Goal: Task Accomplishment & Management: Use online tool/utility

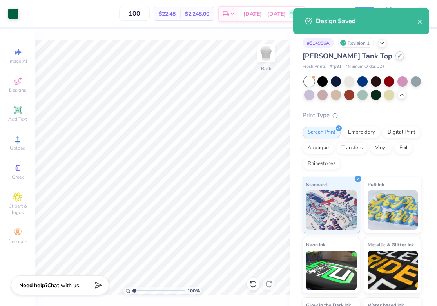
click at [398, 57] on icon at bounding box center [400, 56] width 4 height 4
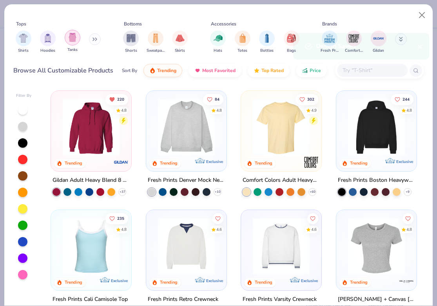
click at [72, 45] on div "filter for Tanks" at bounding box center [73, 38] width 16 height 16
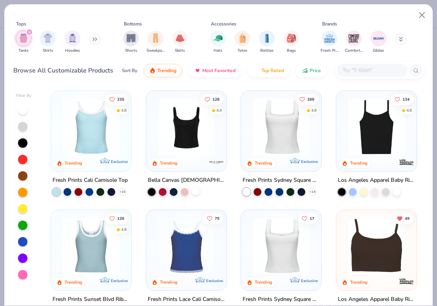
click at [197, 187] on div at bounding box center [196, 191] width 8 height 8
click at [194, 146] on img at bounding box center [186, 127] width 65 height 57
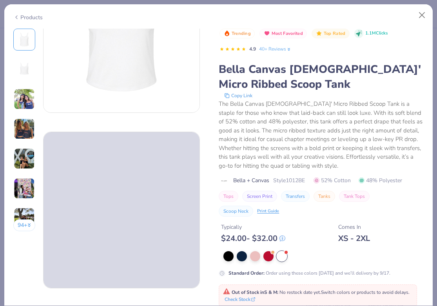
scroll to position [94, 0]
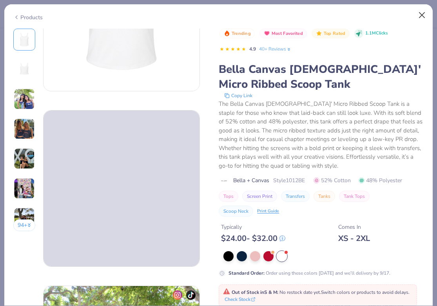
click at [420, 15] on button "Close" at bounding box center [422, 15] width 15 height 15
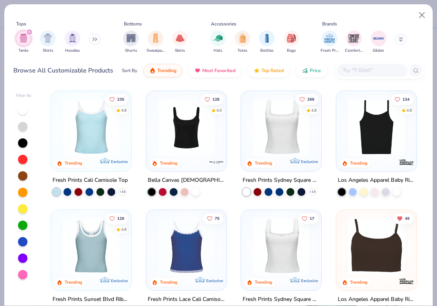
click at [402, 188] on div "Los Angeles Apparel Baby Rib Spaghetti Tank" at bounding box center [376, 185] width 81 height 20
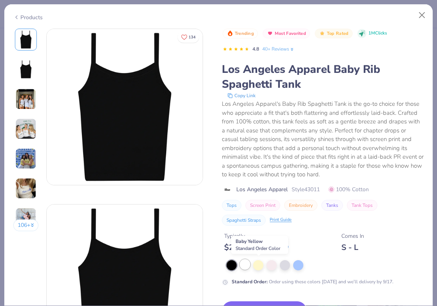
click at [249, 261] on div at bounding box center [245, 264] width 10 height 10
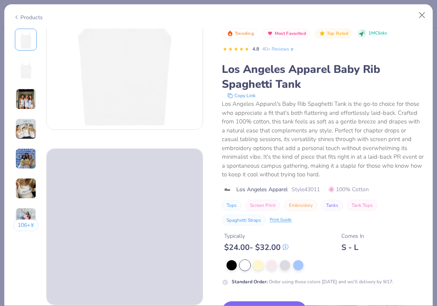
scroll to position [81, 0]
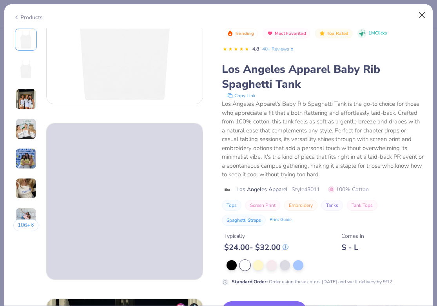
click at [421, 14] on button "Close" at bounding box center [422, 15] width 15 height 15
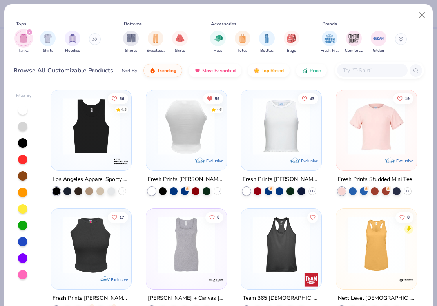
scroll to position [371, 0]
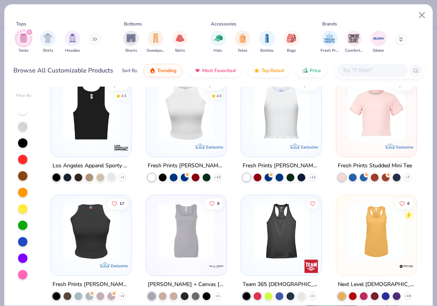
click at [111, 172] on div at bounding box center [111, 176] width 8 height 8
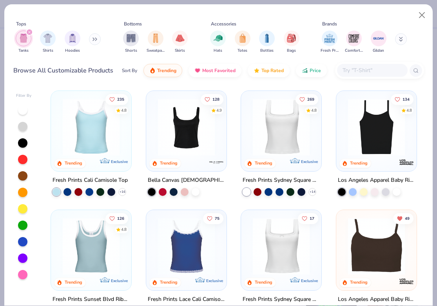
scroll to position [0, 0]
click at [195, 192] on div at bounding box center [196, 191] width 8 height 8
click at [190, 147] on img at bounding box center [186, 127] width 65 height 57
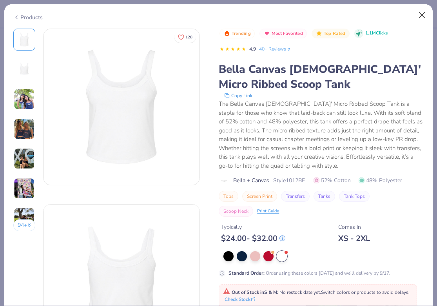
click at [422, 16] on button "Close" at bounding box center [422, 15] width 15 height 15
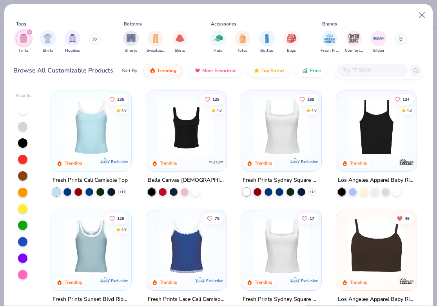
click at [386, 69] on input "text" at bounding box center [372, 70] width 60 height 9
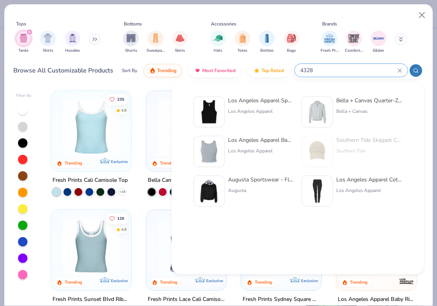
type input "4328"
click at [265, 141] on div "Los Angeles Apparel Baby Rib Crop Tank" at bounding box center [261, 140] width 66 height 8
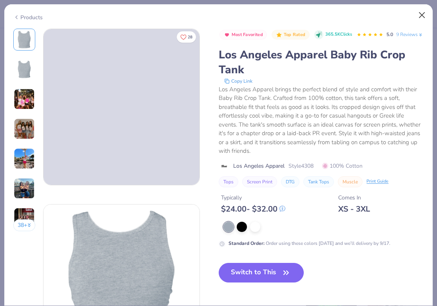
click at [420, 18] on button "Close" at bounding box center [422, 15] width 15 height 15
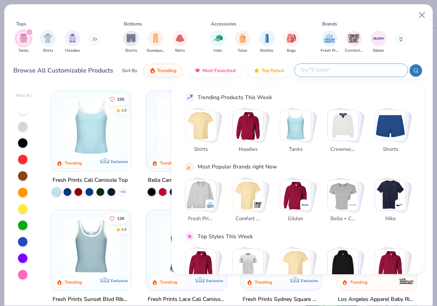
click at [358, 70] on input "text" at bounding box center [350, 70] width 103 height 9
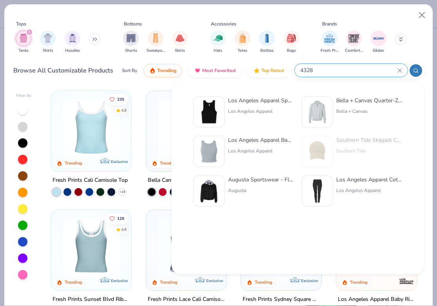
type input "4328"
click at [214, 106] on img at bounding box center [209, 112] width 24 height 24
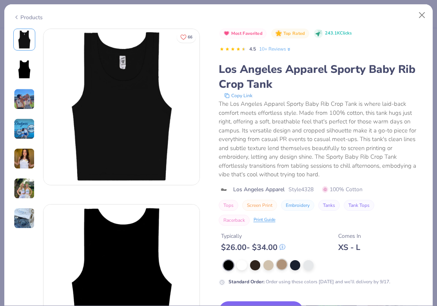
click at [278, 263] on div at bounding box center [282, 264] width 10 height 10
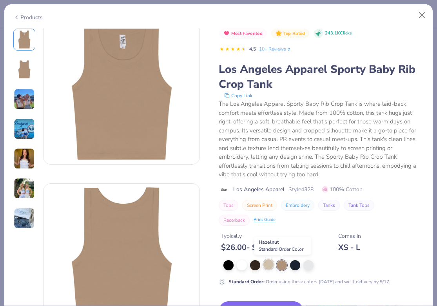
scroll to position [27, 0]
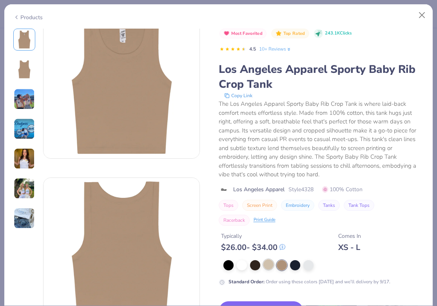
click at [268, 263] on div at bounding box center [268, 264] width 10 height 10
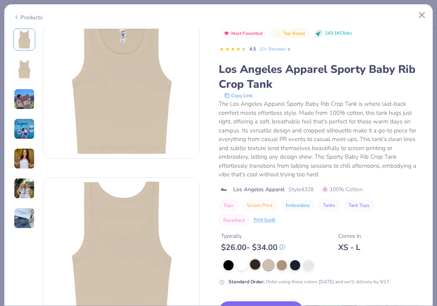
click at [255, 262] on div at bounding box center [255, 264] width 10 height 10
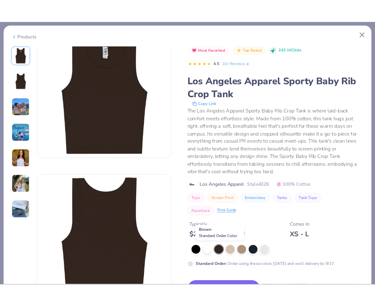
scroll to position [51, 0]
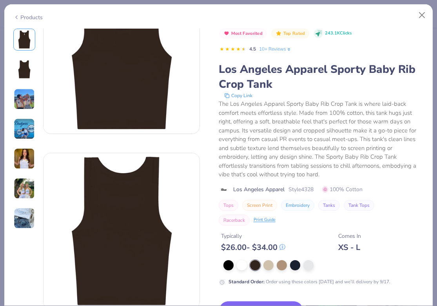
click at [255, 300] on div "Most Favorited Top Rated 243.1K Clicks 4.5 10+ Reviews Los Angeles Apparel Spor…" at bounding box center [321, 214] width 205 height 371
click at [256, 302] on button "Switch to This" at bounding box center [261, 311] width 85 height 20
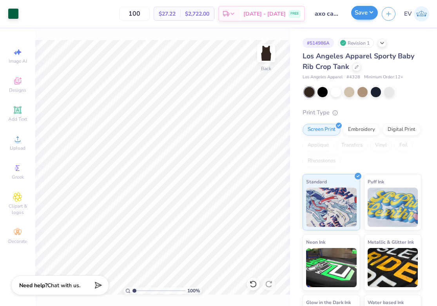
click at [368, 13] on button "Save" at bounding box center [364, 13] width 27 height 14
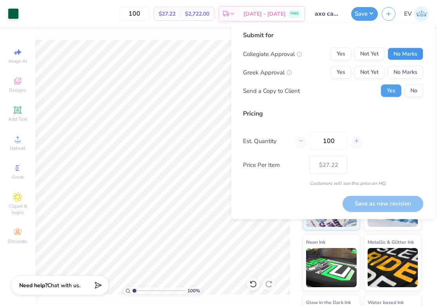
click at [398, 54] on button "No Marks" at bounding box center [406, 54] width 36 height 13
click at [377, 71] on button "Not Yet" at bounding box center [369, 72] width 30 height 13
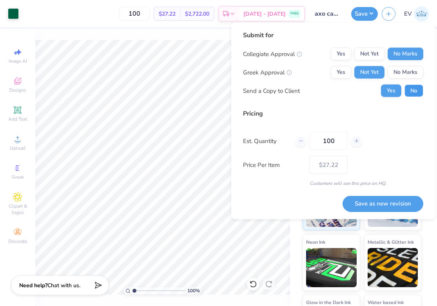
click at [419, 97] on button "No" at bounding box center [413, 91] width 19 height 13
click at [370, 200] on button "Save as new revision" at bounding box center [382, 204] width 81 height 16
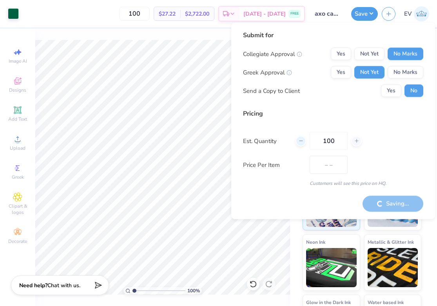
type input "$27.22"
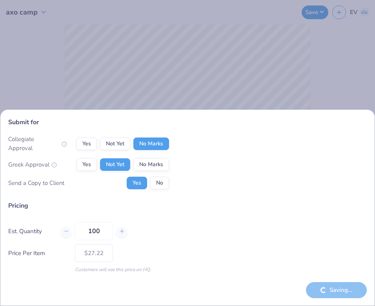
click at [236, 52] on div "Submit for Collegiate Approval Yes Not Yet No Marks Greek Approval Yes Not Yet …" at bounding box center [187, 153] width 375 height 306
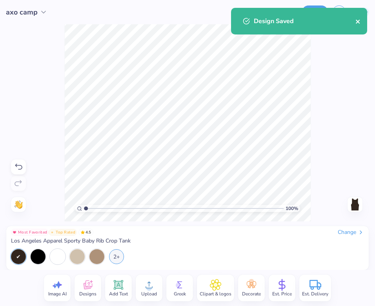
click at [360, 21] on icon "close" at bounding box center [357, 21] width 5 height 6
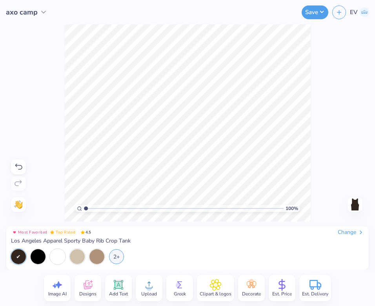
click at [351, 232] on div "Change" at bounding box center [350, 232] width 26 height 7
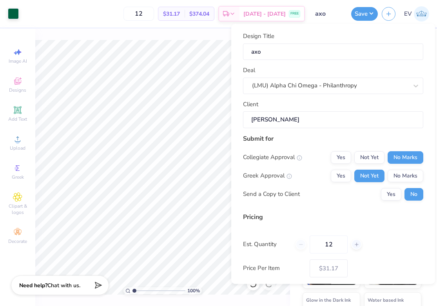
scroll to position [38, 0]
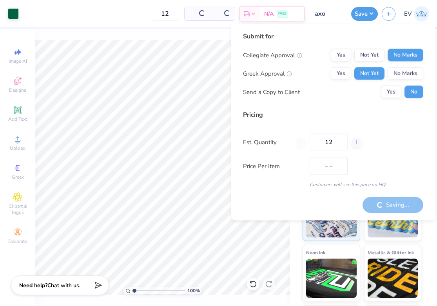
type input "$26.48"
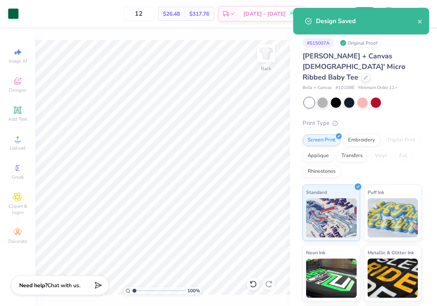
click at [424, 22] on div "Design Saved" at bounding box center [361, 21] width 136 height 27
click at [421, 22] on icon "close" at bounding box center [419, 21] width 5 height 6
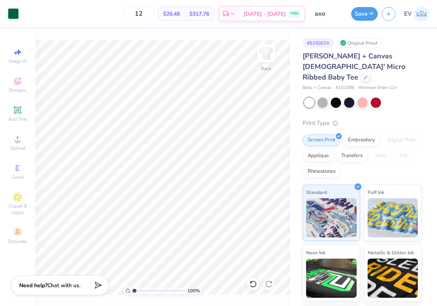
click at [416, 17] on div "Design Saved" at bounding box center [361, 24] width 139 height 36
click at [420, 14] on img at bounding box center [421, 13] width 15 height 15
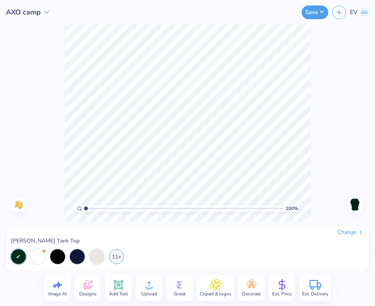
click at [354, 233] on div "Change" at bounding box center [350, 232] width 26 height 7
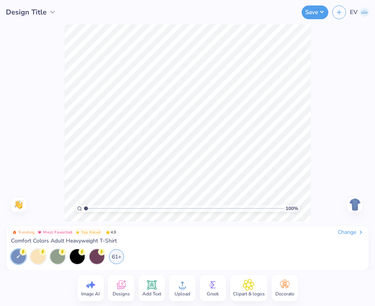
click at [357, 232] on icon at bounding box center [360, 232] width 6 height 6
click at [355, 231] on div "Change" at bounding box center [350, 232] width 26 height 7
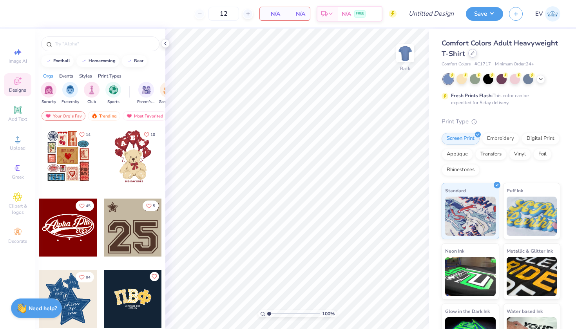
click at [472, 55] on icon at bounding box center [473, 53] width 4 height 4
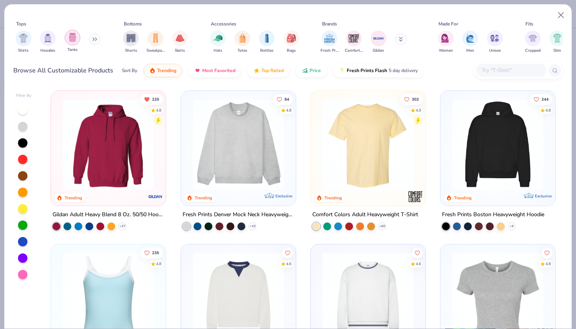
click at [75, 37] on img "filter for Tanks" at bounding box center [72, 37] width 9 height 9
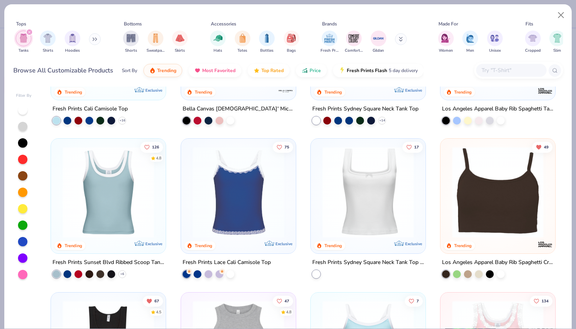
scroll to position [159, 0]
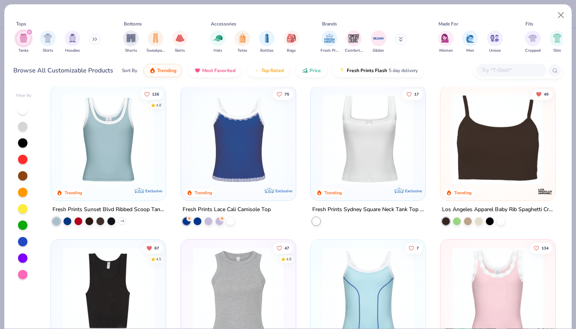
click at [23, 172] on div at bounding box center [22, 175] width 9 height 9
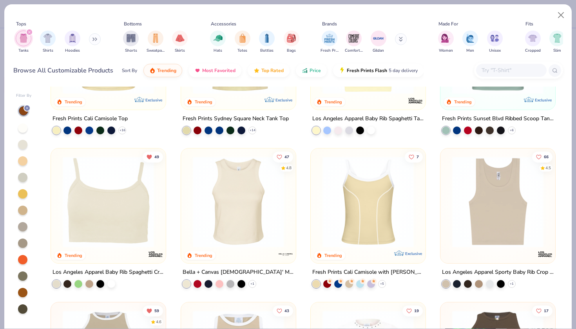
scroll to position [108, 0]
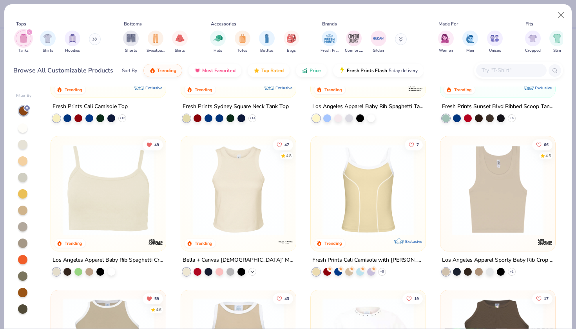
click at [251, 271] on icon at bounding box center [252, 272] width 6 height 6
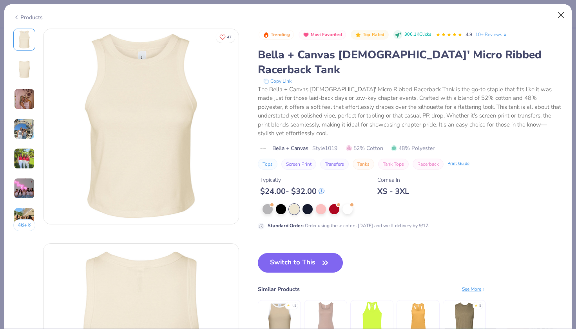
click at [562, 15] on button "Close" at bounding box center [561, 15] width 15 height 15
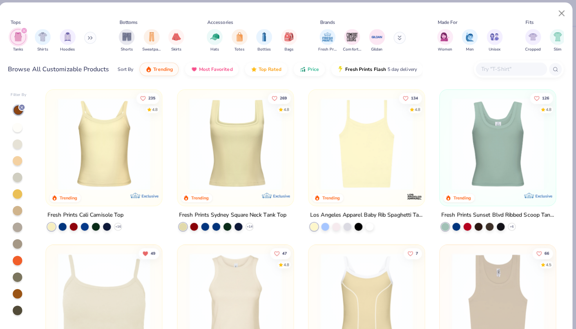
click at [491, 67] on input "text" at bounding box center [511, 70] width 60 height 9
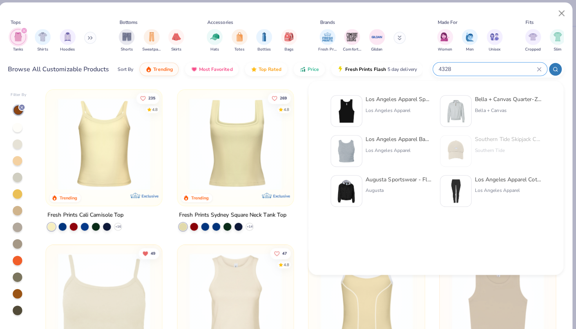
type input "4328"
click at [386, 108] on div "Los Angeles Apparel" at bounding box center [400, 111] width 66 height 7
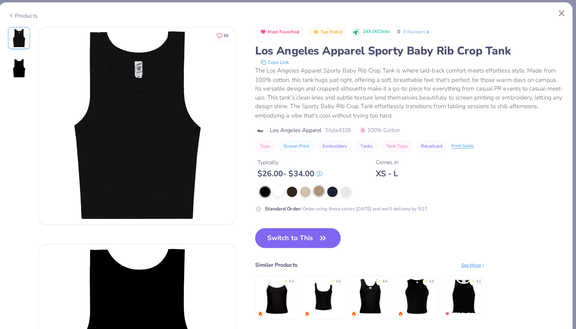
click at [316, 191] on div at bounding box center [321, 191] width 10 height 10
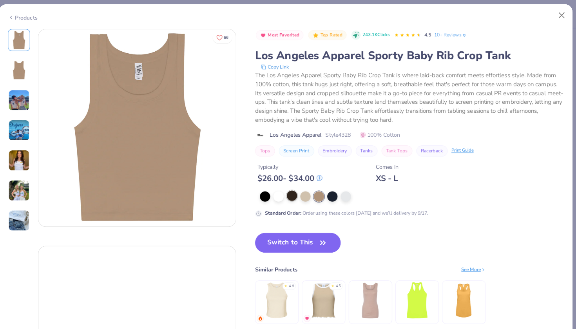
click at [289, 191] on div at bounding box center [294, 193] width 10 height 10
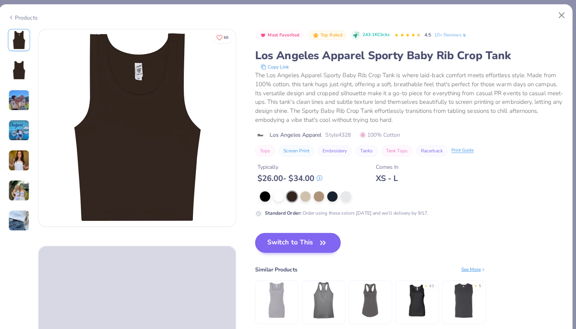
click at [286, 239] on button "Switch to This" at bounding box center [300, 240] width 85 height 20
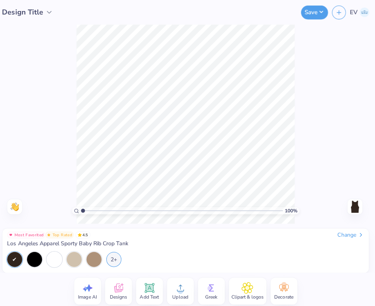
click at [188, 281] on div "Upload" at bounding box center [182, 288] width 27 height 27
click at [171, 284] on div "Upload" at bounding box center [182, 288] width 27 height 27
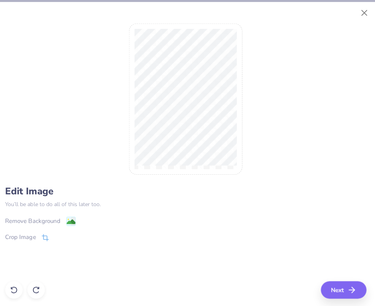
click at [70, 214] on g at bounding box center [73, 218] width 9 height 9
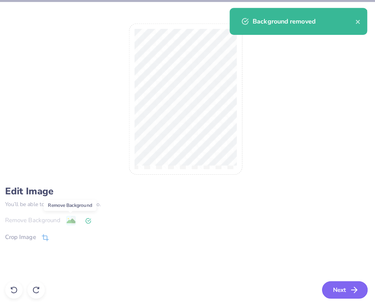
click at [335, 284] on button "Next" at bounding box center [344, 286] width 45 height 17
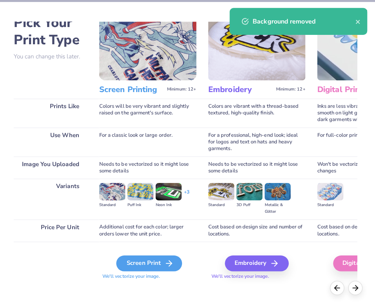
scroll to position [28, 0]
click at [147, 256] on div "Screen Print" at bounding box center [151, 261] width 65 height 16
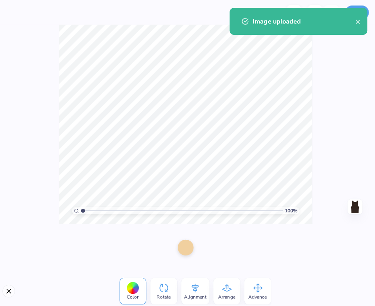
click at [186, 242] on div at bounding box center [187, 245] width 16 height 16
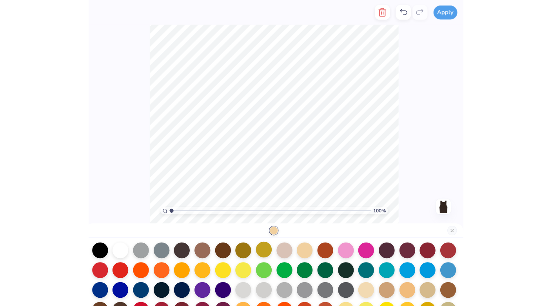
scroll to position [26, 0]
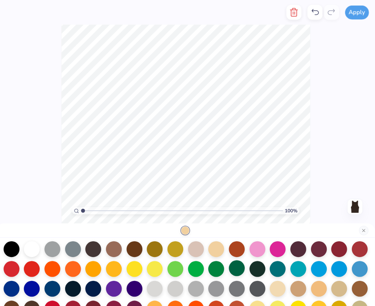
click at [232, 268] on div at bounding box center [238, 265] width 16 height 16
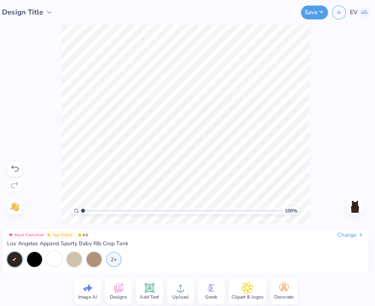
click at [60, 254] on div at bounding box center [57, 255] width 15 height 15
click at [109, 258] on div "2+" at bounding box center [116, 255] width 15 height 15
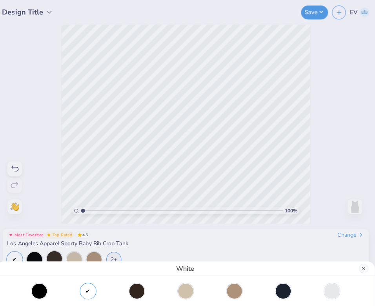
click at [359, 267] on button "Close" at bounding box center [363, 265] width 9 height 9
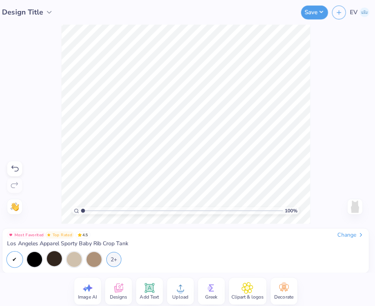
click at [346, 230] on div "Change" at bounding box center [350, 232] width 26 height 7
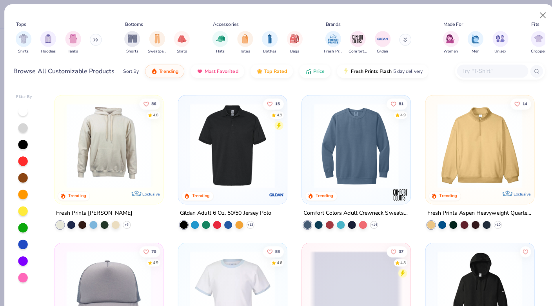
scroll to position [1895, 0]
click at [72, 41] on img "filter for Tanks" at bounding box center [72, 37] width 9 height 9
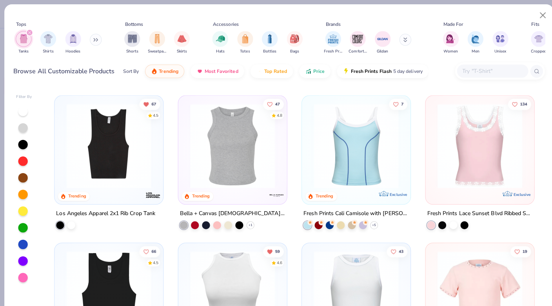
scroll to position [288, 0]
click at [226, 220] on div at bounding box center [226, 222] width 8 height 8
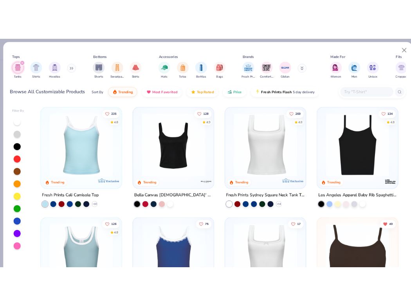
scroll to position [0, 0]
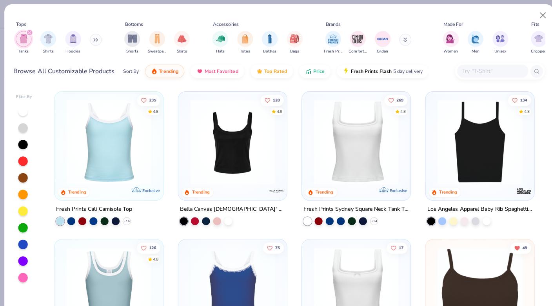
click at [484, 67] on input "text" at bounding box center [486, 70] width 60 height 9
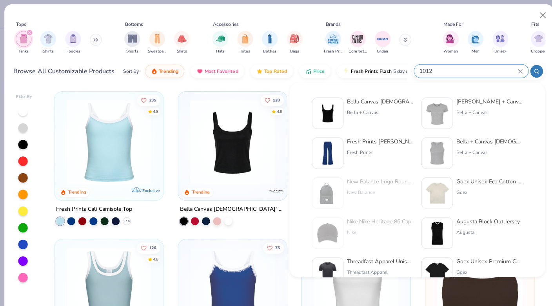
type input "1012"
click at [352, 96] on div "Bella Canvas [DEMOGRAPHIC_DATA]' Micro Ribbed Scoop Tank Bella + Canvas Bella +…" at bounding box center [413, 210] width 226 height 237
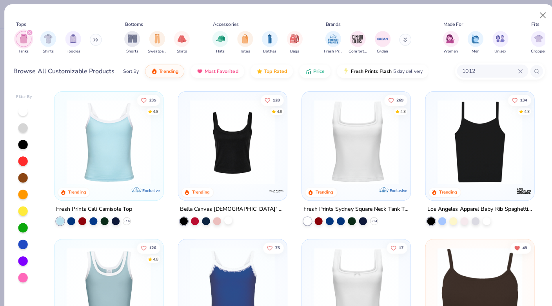
click at [223, 217] on div at bounding box center [226, 218] width 8 height 8
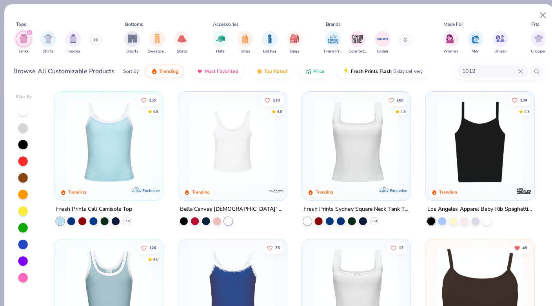
click at [228, 161] on img at bounding box center [230, 141] width 92 height 84
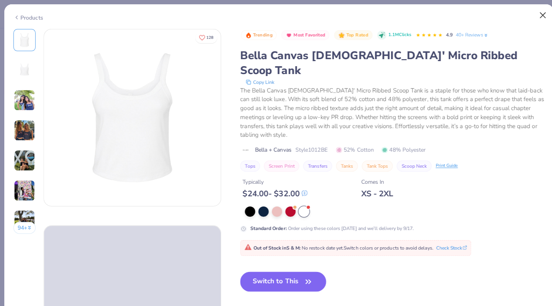
click at [536, 13] on button "Close" at bounding box center [536, 15] width 15 height 15
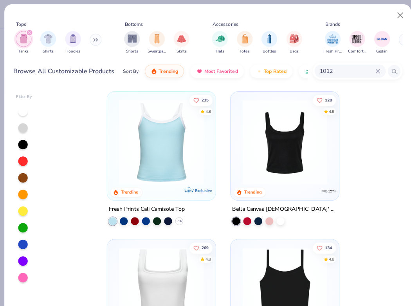
click at [375, 68] on icon at bounding box center [374, 70] width 5 height 5
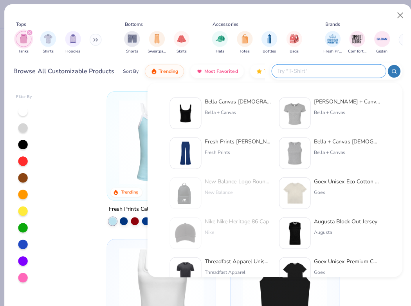
click at [348, 67] on input "text" at bounding box center [325, 70] width 103 height 9
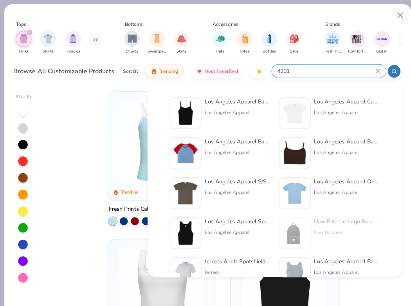
type input "43011"
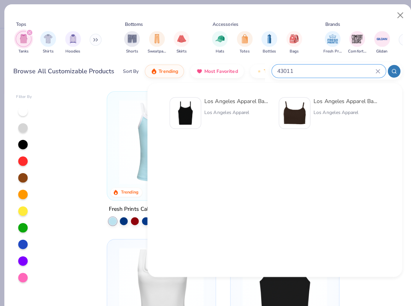
drag, startPoint x: 302, startPoint y: 70, endPoint x: 264, endPoint y: 69, distance: 37.6
click at [264, 70] on div "Browse All Customizable Products Sort By Trending Most Favorited Top Rated Pric…" at bounding box center [205, 71] width 385 height 22
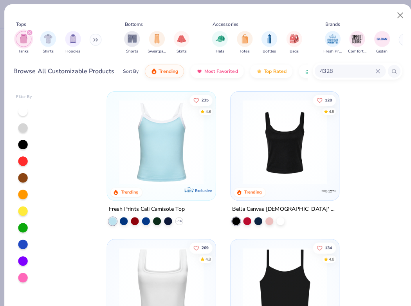
click at [334, 70] on input "4328" at bounding box center [344, 70] width 56 height 9
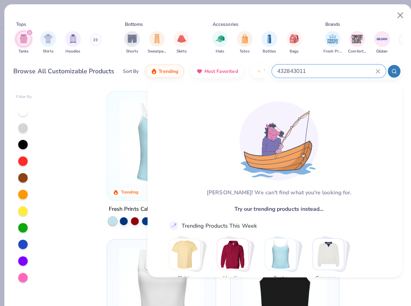
drag, startPoint x: 288, startPoint y: 69, endPoint x: 277, endPoint y: 69, distance: 11.0
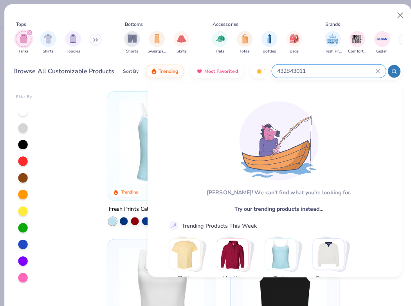
click at [277, 69] on input "432843011" at bounding box center [323, 70] width 98 height 9
click at [287, 69] on input "432843011" at bounding box center [323, 70] width 98 height 9
click at [288, 71] on input "432843011" at bounding box center [323, 70] width 98 height 9
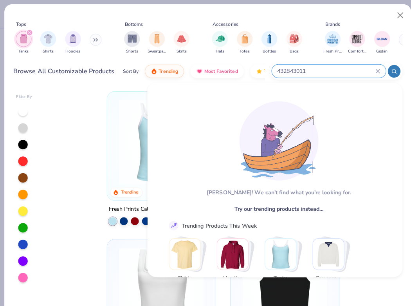
click at [288, 71] on input "432843011" at bounding box center [323, 70] width 98 height 9
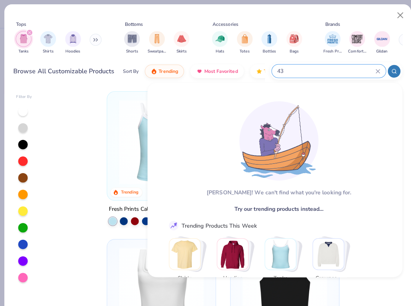
type input "4"
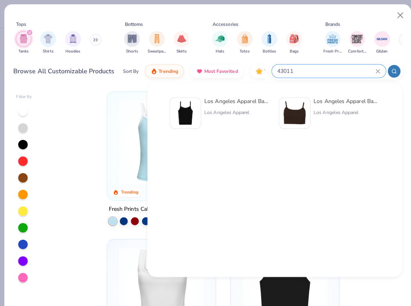
type input "43011"
click at [220, 106] on div "Los Angeles Apparel Baby Rib Spaghetti Tank Los Angeles Apparel" at bounding box center [236, 111] width 66 height 31
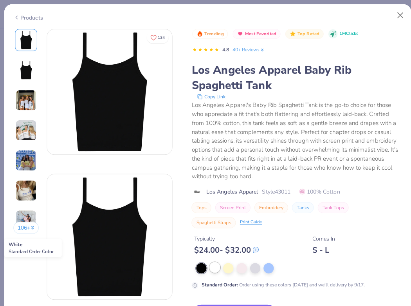
click at [212, 263] on div at bounding box center [213, 264] width 10 height 10
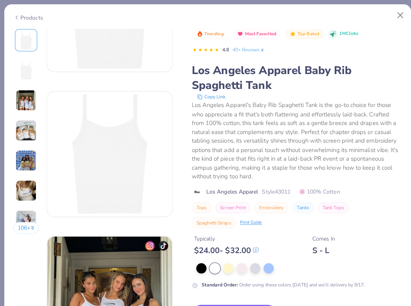
scroll to position [104, 0]
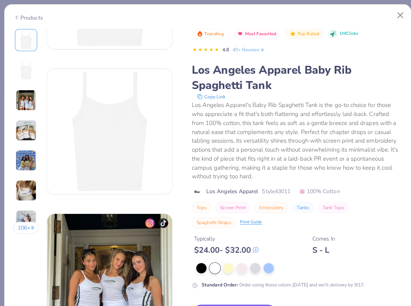
click at [229, 301] on button "Switch to This" at bounding box center [232, 311] width 85 height 20
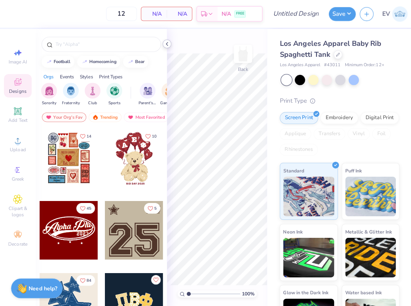
click at [166, 42] on icon at bounding box center [165, 43] width 6 height 6
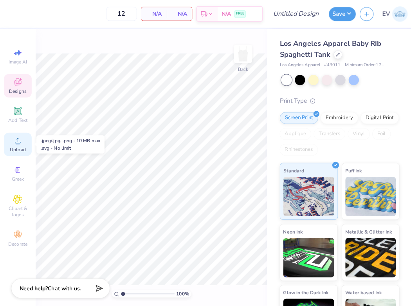
click at [18, 141] on icon at bounding box center [17, 138] width 5 height 5
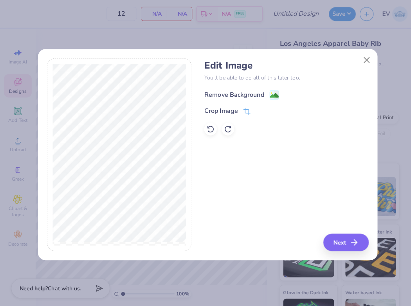
click at [252, 96] on div "Remove Background" at bounding box center [231, 93] width 59 height 9
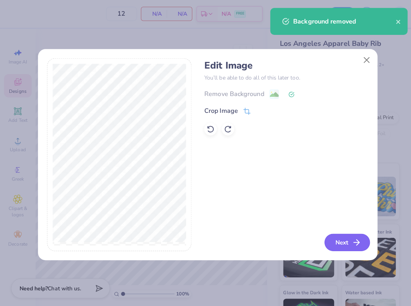
click at [330, 237] on button "Next" at bounding box center [343, 239] width 45 height 17
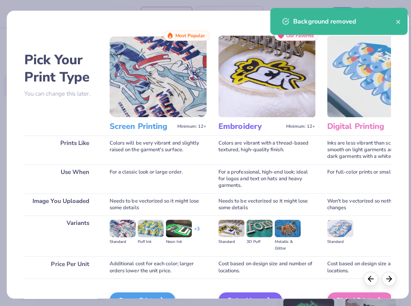
scroll to position [38, 0]
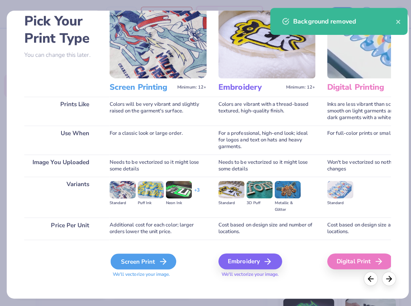
click at [142, 259] on div "Screen Print" at bounding box center [142, 259] width 65 height 16
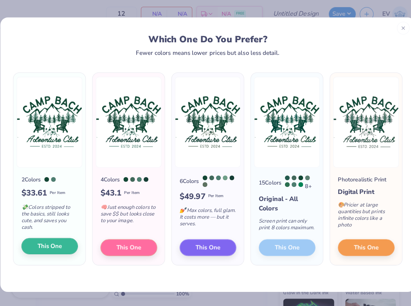
click at [52, 246] on span "This One" at bounding box center [49, 243] width 24 height 9
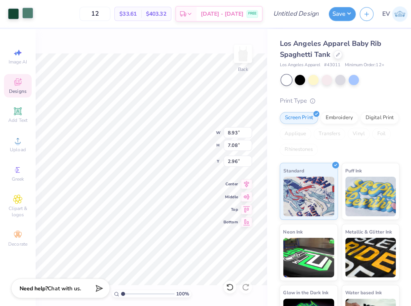
click at [30, 15] on div at bounding box center [27, 12] width 11 height 11
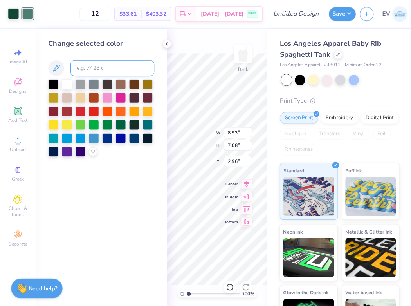
click at [100, 73] on input at bounding box center [111, 68] width 83 height 16
type input "3435"
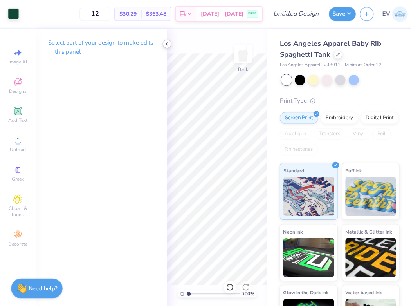
click at [163, 42] on icon at bounding box center [165, 43] width 6 height 6
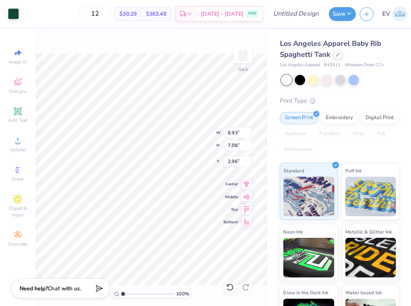
type input "2.00"
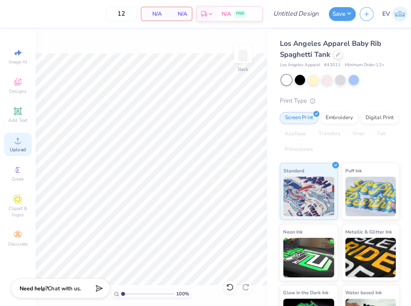
click at [11, 138] on div "Upload" at bounding box center [17, 142] width 27 height 23
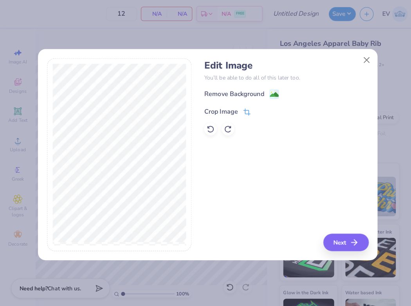
click at [227, 107] on div "Crop Image" at bounding box center [218, 110] width 33 height 9
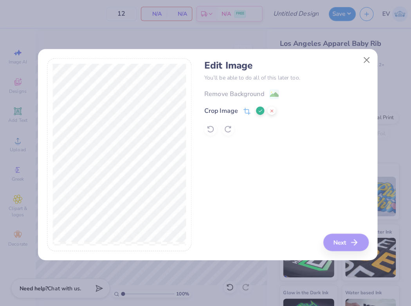
click at [257, 109] on icon at bounding box center [257, 109] width 5 height 5
click at [337, 239] on button "Next" at bounding box center [343, 239] width 45 height 17
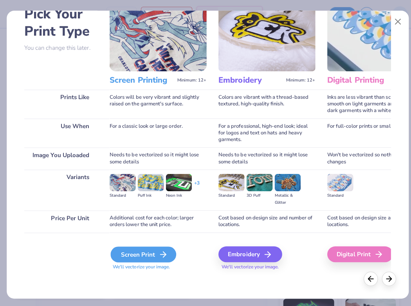
click at [143, 249] on div "Screen Print" at bounding box center [142, 252] width 65 height 16
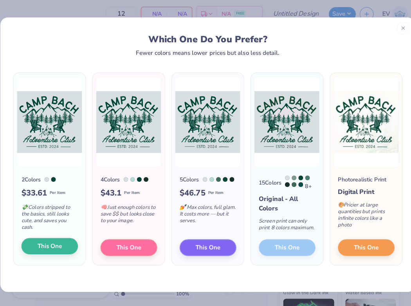
click at [54, 245] on span "This One" at bounding box center [49, 243] width 24 height 9
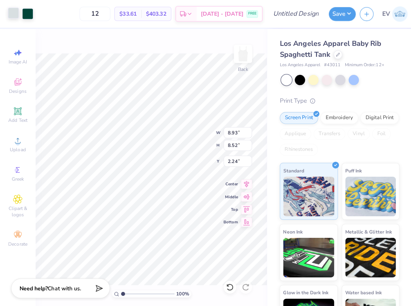
click at [14, 11] on div at bounding box center [13, 12] width 11 height 11
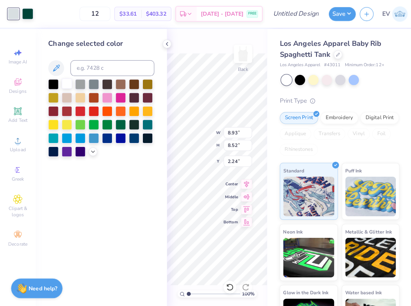
click at [66, 84] on div at bounding box center [66, 83] width 10 height 10
click at [168, 45] on icon at bounding box center [165, 43] width 6 height 6
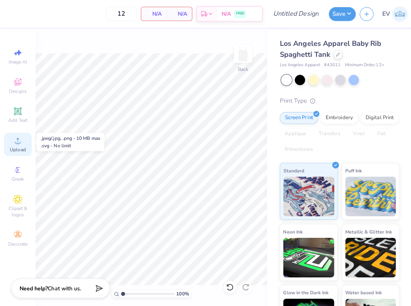
click at [14, 146] on span "Upload" at bounding box center [18, 148] width 16 height 6
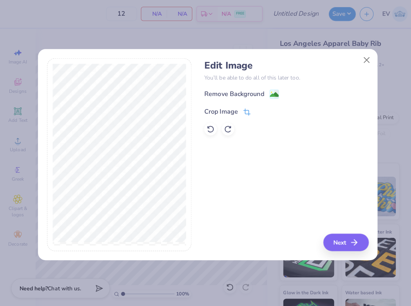
click at [246, 106] on span at bounding box center [244, 110] width 7 height 9
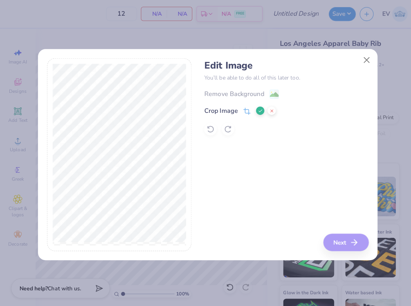
click at [256, 109] on icon at bounding box center [257, 109] width 5 height 5
click at [268, 96] on image at bounding box center [271, 94] width 9 height 9
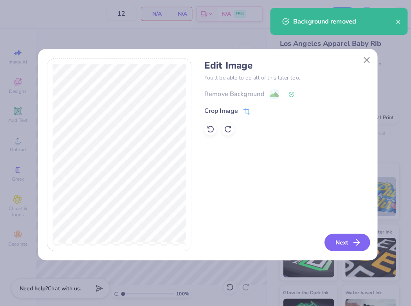
click at [338, 241] on button "Next" at bounding box center [343, 239] width 45 height 17
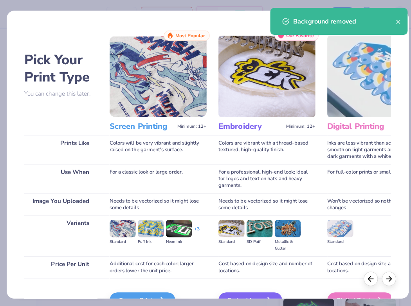
scroll to position [43, 0]
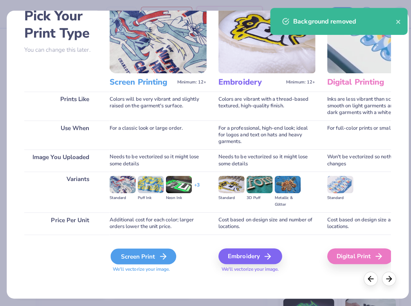
click at [128, 252] on div "Screen Print" at bounding box center [142, 254] width 65 height 16
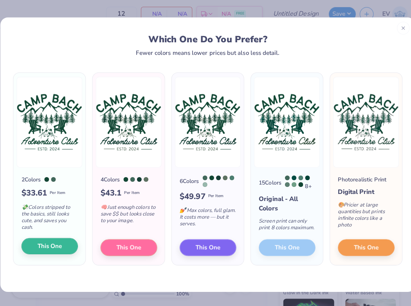
click at [45, 247] on span "This One" at bounding box center [49, 243] width 24 height 9
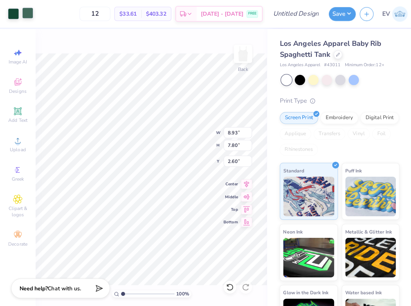
click at [30, 13] on div at bounding box center [27, 12] width 11 height 11
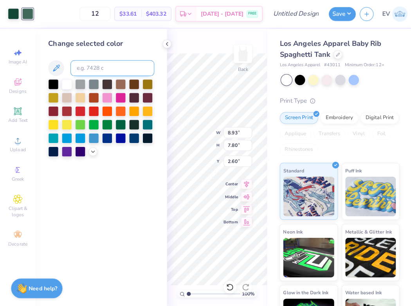
click at [98, 66] on input at bounding box center [111, 68] width 83 height 16
type input "3435"
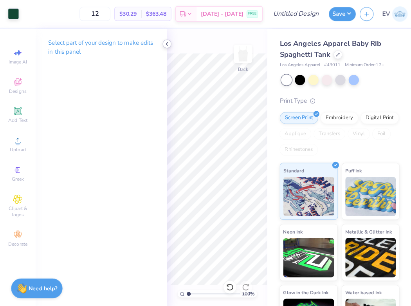
click at [167, 42] on icon at bounding box center [165, 43] width 6 height 6
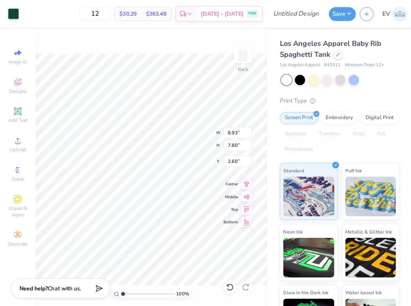
type input "3.84"
type input "3.35"
type input "3.15"
type input "5.43"
type input "4.74"
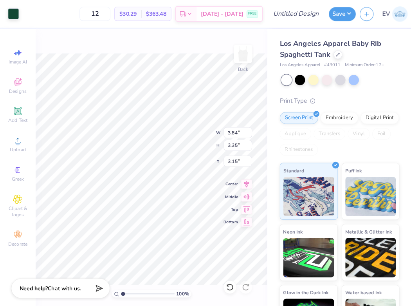
type input "1.76"
type input "6.19"
type input "5.41"
type input "1.63"
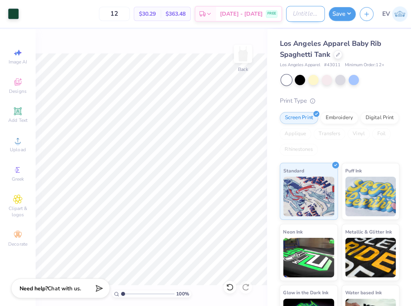
click at [293, 16] on input "Design Title" at bounding box center [302, 14] width 38 height 16
type input "axo"
click at [339, 18] on button "Save" at bounding box center [339, 13] width 27 height 14
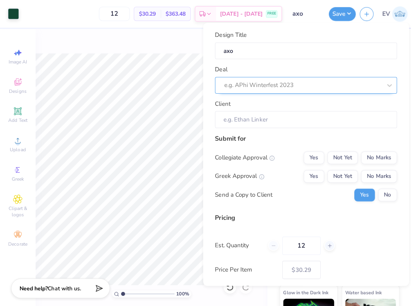
click at [323, 84] on div at bounding box center [300, 84] width 156 height 11
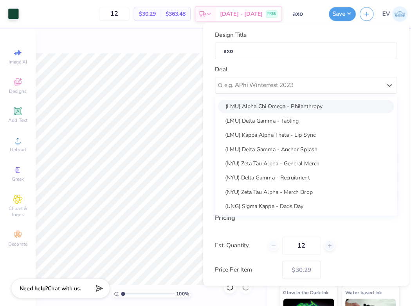
click at [302, 104] on div "(LMU) Alpha Chi Omega - Philanthropy" at bounding box center [303, 105] width 174 height 13
type input "[PERSON_NAME]"
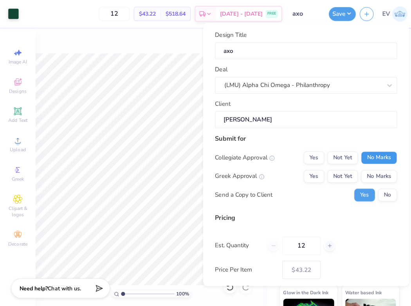
click at [367, 152] on button "No Marks" at bounding box center [376, 156] width 36 height 13
click at [350, 167] on div "Collegiate Approval Yes Not Yet No Marks Greek Approval Yes Not Yet No Marks Se…" at bounding box center [303, 174] width 180 height 49
click at [348, 169] on button "Not Yet" at bounding box center [339, 174] width 30 height 13
click at [377, 189] on button "No" at bounding box center [384, 193] width 19 height 13
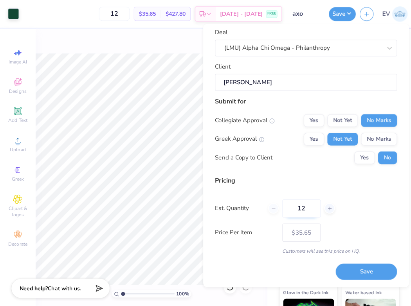
scroll to position [38, 0]
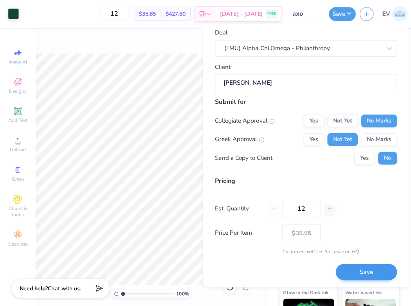
click at [353, 262] on button "Save" at bounding box center [363, 269] width 61 height 16
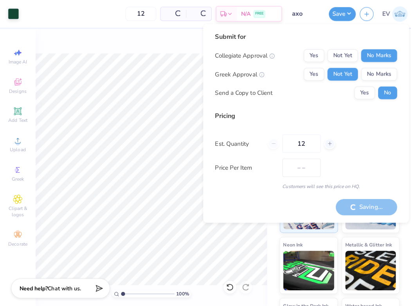
type input "$30.29"
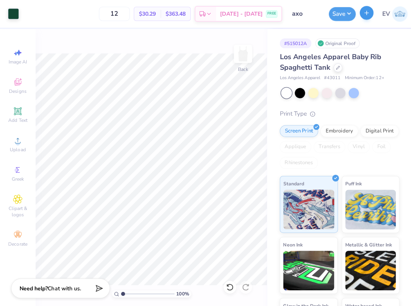
click at [360, 14] on icon "button" at bounding box center [363, 12] width 7 height 7
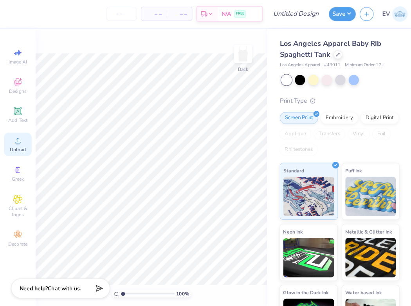
click at [16, 135] on icon at bounding box center [17, 138] width 9 height 9
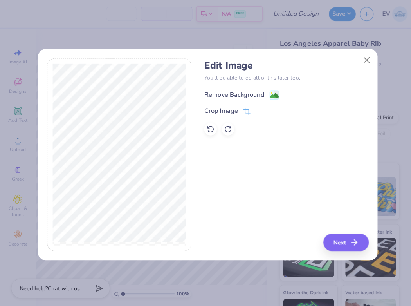
click at [247, 92] on div "Remove Background" at bounding box center [231, 93] width 59 height 9
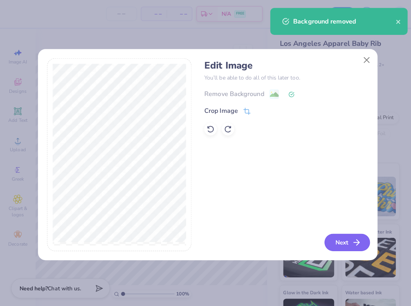
click at [339, 242] on button "Next" at bounding box center [343, 239] width 45 height 17
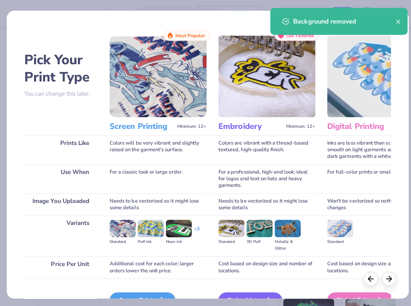
scroll to position [45, 0]
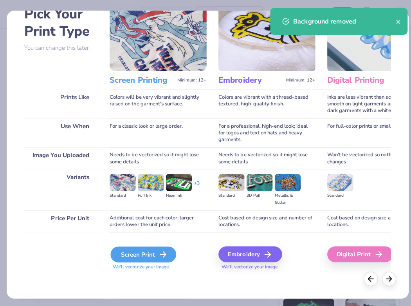
click at [145, 256] on div "Screen Print" at bounding box center [142, 252] width 65 height 16
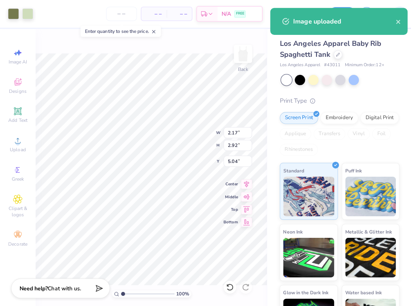
type input "3.58"
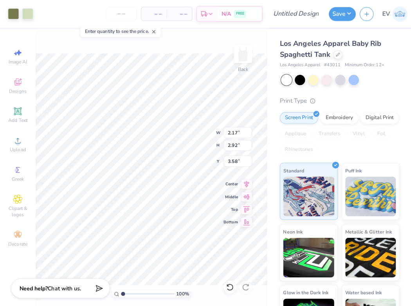
type input "1.15"
type input "1.54"
type input "4.96"
type input "1.24"
type input "1.40"
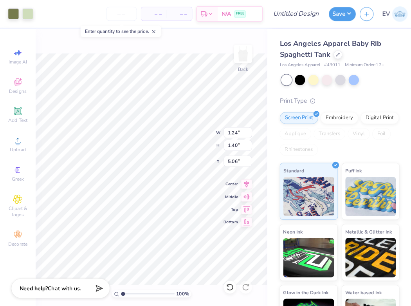
type input "3.46"
click at [26, 15] on div at bounding box center [27, 12] width 11 height 11
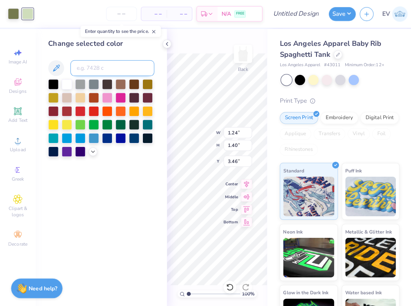
click at [89, 63] on input at bounding box center [111, 68] width 83 height 16
type input "5763"
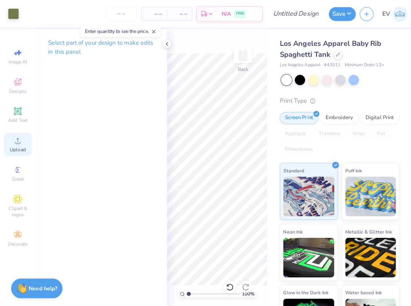
click at [18, 141] on circle at bounding box center [17, 141] width 4 height 4
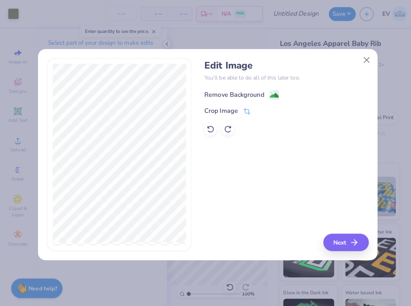
click at [231, 92] on div "Remove Background" at bounding box center [231, 93] width 59 height 9
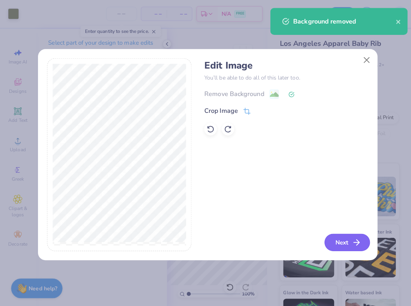
click at [344, 240] on button "Next" at bounding box center [343, 239] width 45 height 17
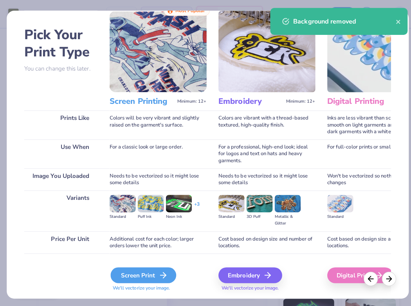
scroll to position [28, 0]
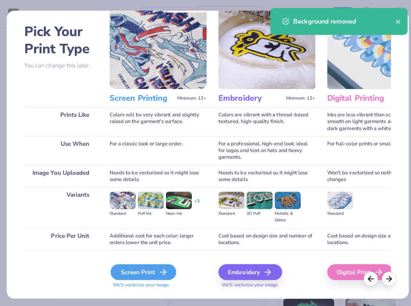
click at [131, 272] on div "Screen Print" at bounding box center [142, 269] width 65 height 16
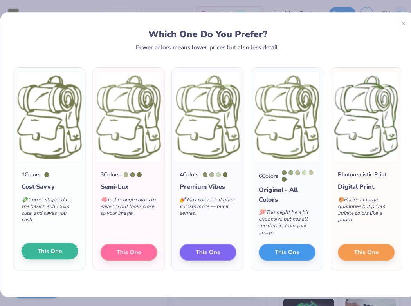
click at [51, 248] on span "This One" at bounding box center [49, 248] width 24 height 9
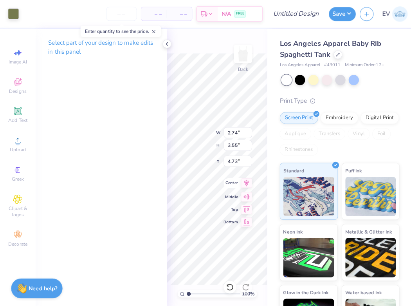
type input "1.42"
type input "1.84"
type input "3.02"
type input "1.13"
type input "1.46"
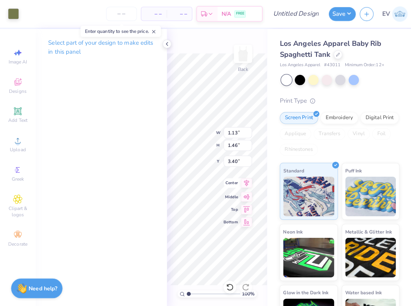
type input "2.51"
click at [17, 142] on circle at bounding box center [17, 141] width 4 height 4
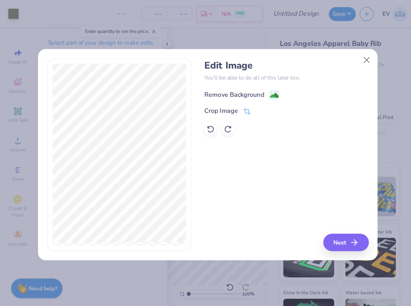
click at [246, 96] on div "Remove Background" at bounding box center [231, 93] width 59 height 9
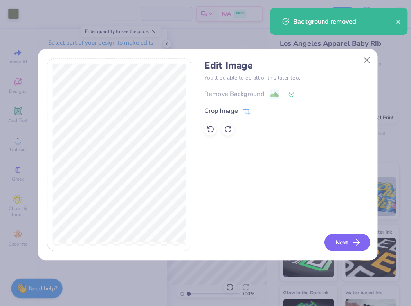
click at [332, 242] on button "Next" at bounding box center [343, 239] width 45 height 17
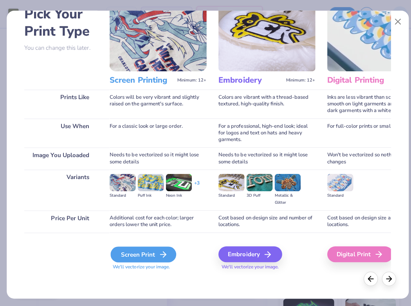
click at [142, 254] on div "Screen Print" at bounding box center [142, 252] width 65 height 16
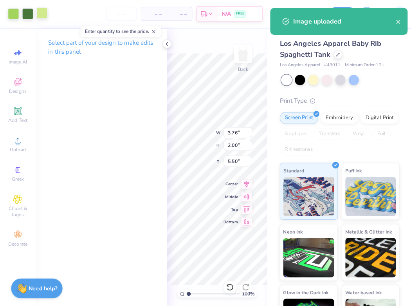
click at [41, 15] on div at bounding box center [41, 12] width 11 height 11
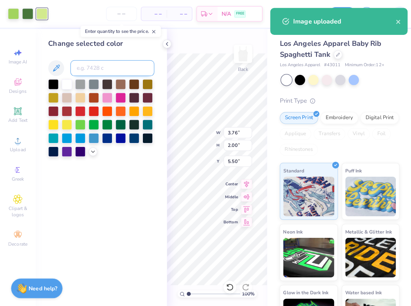
click at [88, 72] on input at bounding box center [111, 68] width 83 height 16
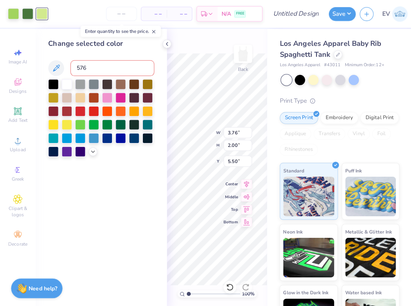
type input "5763"
click at [26, 12] on div at bounding box center [27, 12] width 11 height 11
click at [89, 69] on input at bounding box center [111, 68] width 83 height 16
type input "5763"
click at [11, 12] on div at bounding box center [13, 12] width 11 height 11
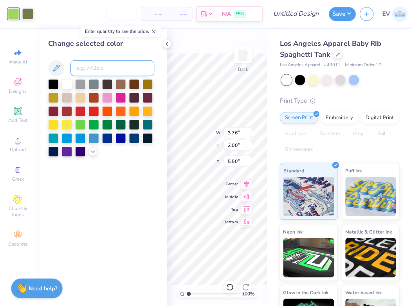
click at [91, 68] on input at bounding box center [111, 68] width 83 height 16
type input "5763"
type input "1.79"
type input "0.95"
type input "3.97"
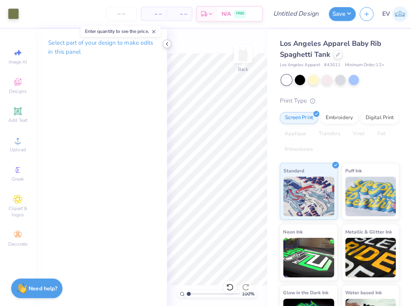
click at [165, 41] on icon at bounding box center [165, 43] width 6 height 6
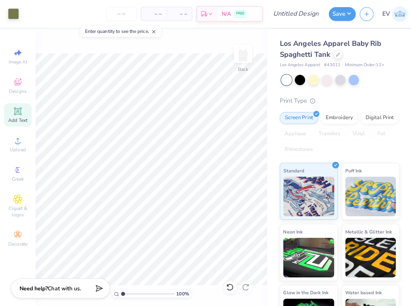
click at [14, 114] on icon at bounding box center [17, 109] width 9 height 9
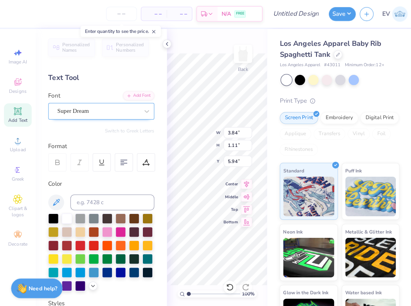
click at [102, 116] on div "Super Dream" at bounding box center [100, 110] width 105 height 16
click at [98, 112] on div "Super Dream" at bounding box center [97, 110] width 82 height 12
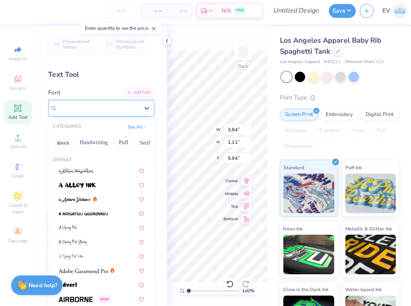
click at [91, 104] on div "Super Dream" at bounding box center [97, 110] width 82 height 12
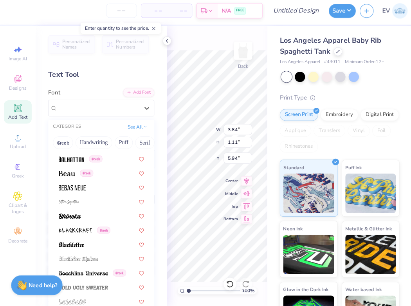
scroll to position [351, 0]
click at [89, 216] on div at bounding box center [100, 216] width 85 height 8
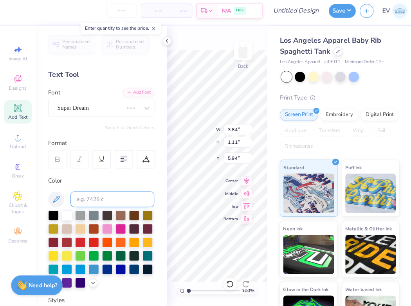
type input "2.66"
type input "1.21"
type input "5.89"
type textarea "Alpha Chi Omega"
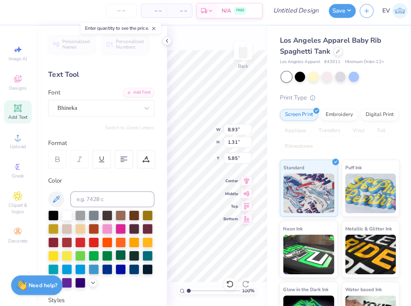
click at [116, 254] on div at bounding box center [119, 255] width 10 height 10
click at [12, 8] on div at bounding box center [13, 12] width 11 height 11
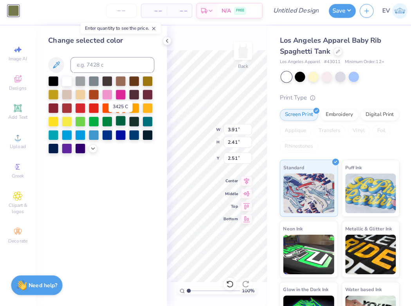
click at [120, 121] on div at bounding box center [119, 123] width 10 height 10
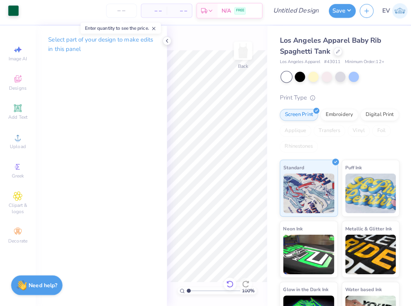
click at [228, 281] on icon at bounding box center [228, 284] width 8 height 8
click at [14, 11] on div at bounding box center [13, 12] width 11 height 11
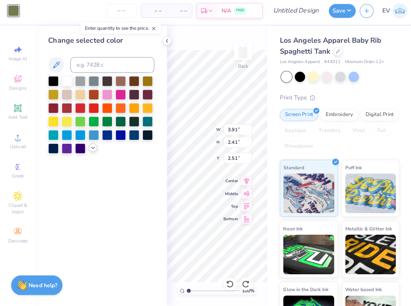
click at [91, 146] on icon at bounding box center [92, 149] width 6 height 6
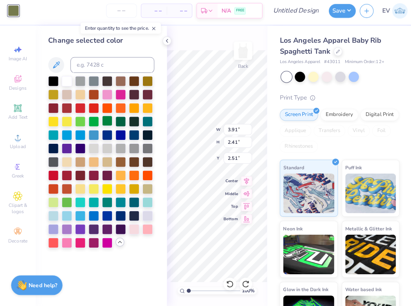
click at [105, 120] on div at bounding box center [106, 123] width 10 height 10
click at [118, 121] on div at bounding box center [119, 123] width 10 height 10
click at [196, 121] on div "100 % Back W 3.91 3.91 " H 2.41 2.41 " Y 2.51 2.51 " Center Middle Top Bottom" at bounding box center [214, 167] width 99 height 277
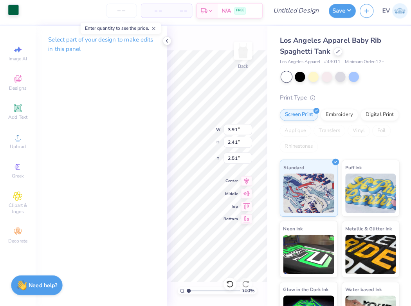
click at [9, 7] on div at bounding box center [13, 12] width 11 height 11
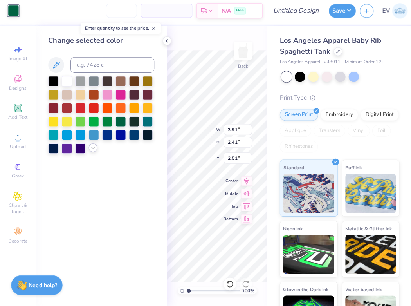
click at [89, 147] on icon at bounding box center [92, 149] width 6 height 6
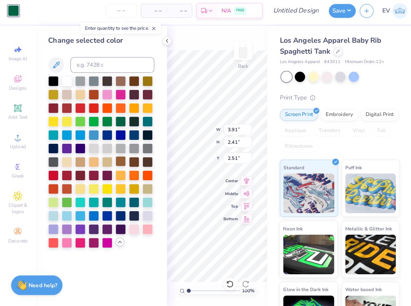
click at [119, 160] on div at bounding box center [119, 163] width 10 height 10
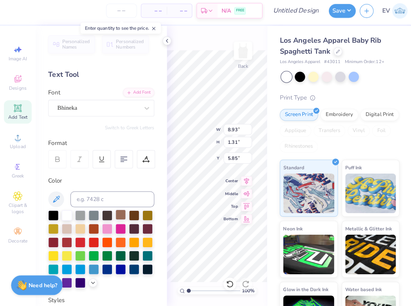
click at [118, 214] on div at bounding box center [119, 215] width 10 height 10
click at [17, 13] on div at bounding box center [13, 12] width 11 height 11
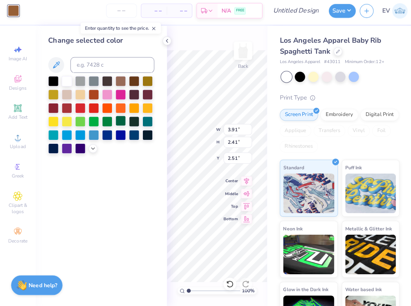
click at [120, 122] on div at bounding box center [119, 123] width 10 height 10
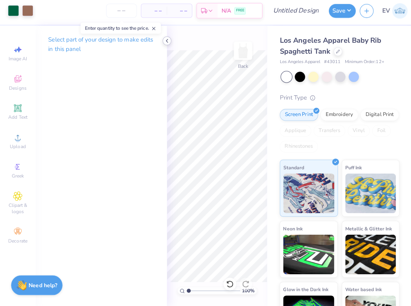
click at [163, 42] on icon at bounding box center [165, 43] width 6 height 6
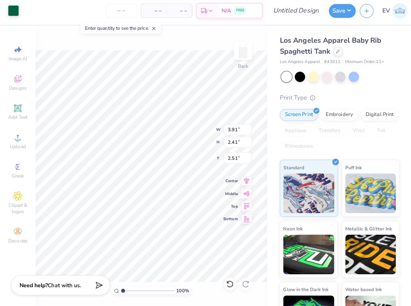
type input "8.25"
type input "8.93"
type input "1.31"
type input "5.85"
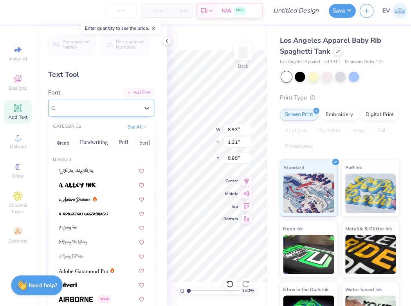
click at [114, 108] on div "Bhineka" at bounding box center [97, 110] width 82 height 12
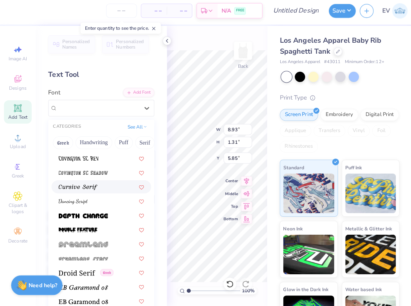
scroll to position [1295, 0]
click at [92, 186] on img at bounding box center [77, 188] width 38 height 5
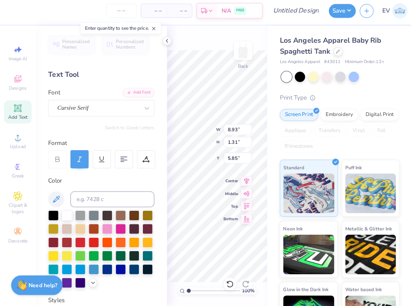
type input "0.98"
type input "6.01"
click at [187, 139] on div "100 % Back W 8.93 8.93 " H 0.98 0.98 " Y 6.01 6.01 " Center Middle Top Bottom" at bounding box center [214, 167] width 99 height 277
click at [166, 41] on icon at bounding box center [165, 43] width 6 height 6
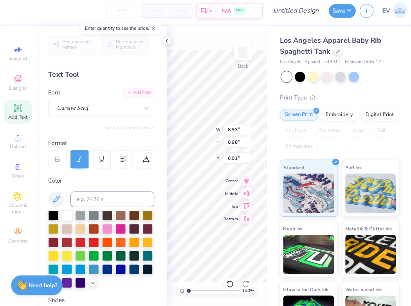
click at [268, 192] on div "– – Per Item – – Total Est. Delivery N/A FREE Design Title Save EV Image AI Des…" at bounding box center [205, 153] width 411 height 306
type textarea "Alpha"
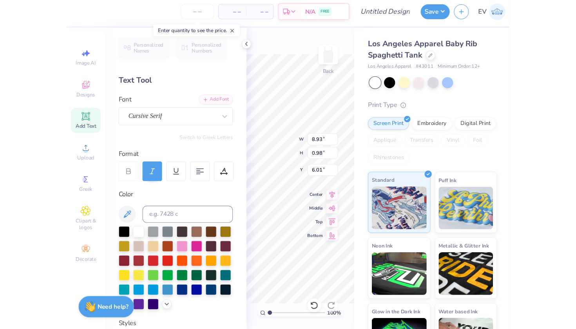
scroll to position [0, 0]
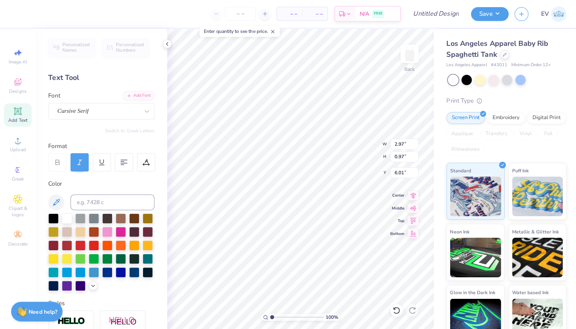
type input "3.51"
type input "1.50"
type input "0.49"
type input "4.16"
type textarea "Chi"
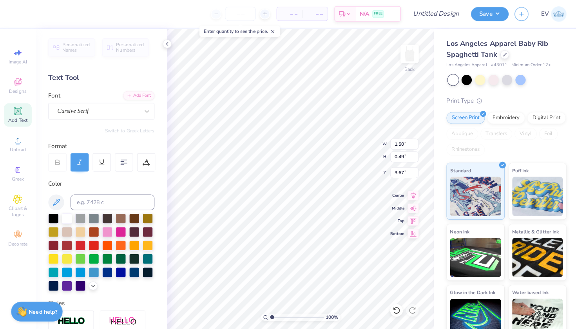
type input "4.75"
type textarea "Omega"
type input "3.35"
type input "0.83"
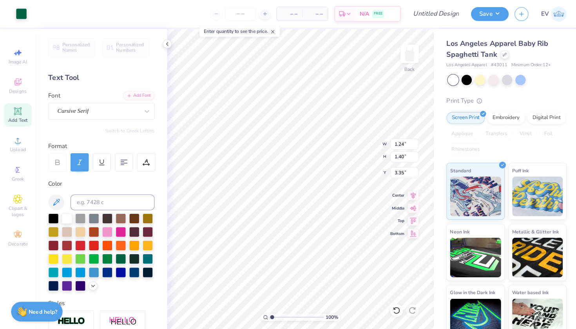
type input "0.94"
type input "3.26"
type input "0.99"
type input "1.28"
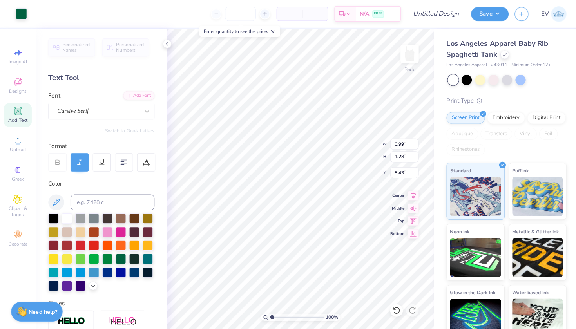
type input "4.11"
type input "3.80"
type input "5.22"
type input "3.01"
type input "2.70"
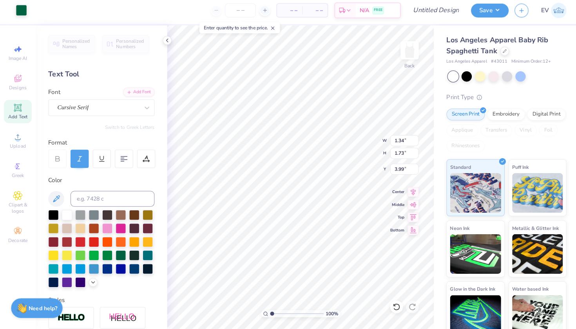
type input "1.18"
type input "1.53"
type input "4.29"
type input "1.45"
type input "1.54"
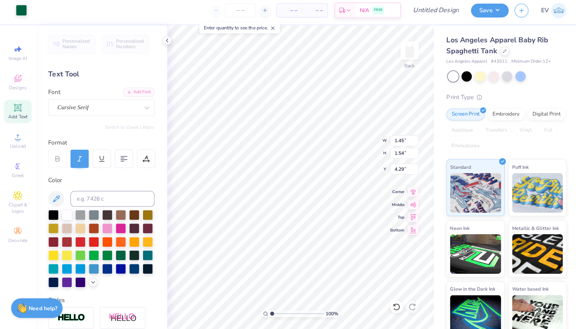
type input "4.08"
click at [16, 145] on span "Upload" at bounding box center [18, 148] width 16 height 6
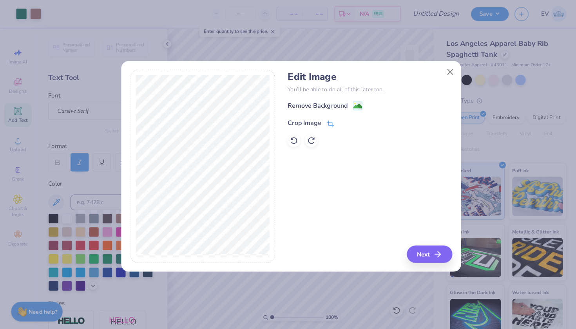
click at [323, 119] on icon at bounding box center [326, 122] width 7 height 7
click at [339, 119] on icon at bounding box center [340, 121] width 5 height 5
click at [357, 101] on g at bounding box center [354, 105] width 9 height 9
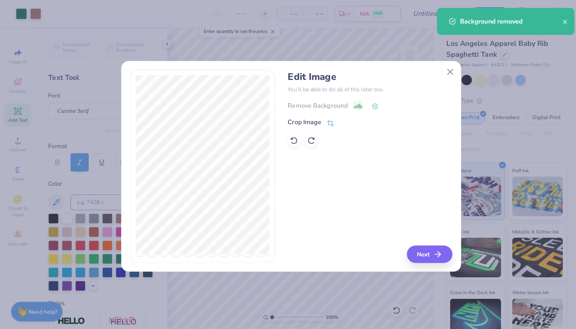
click at [425, 251] on button "Next" at bounding box center [424, 251] width 45 height 17
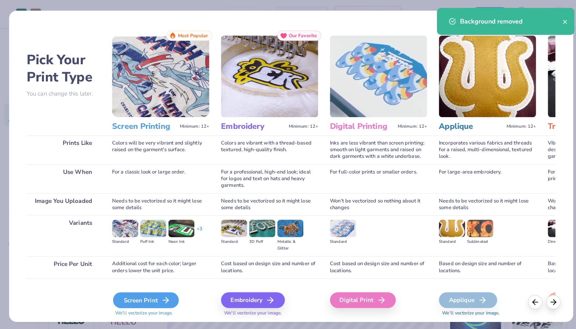
click at [160, 294] on icon at bounding box center [163, 296] width 9 height 9
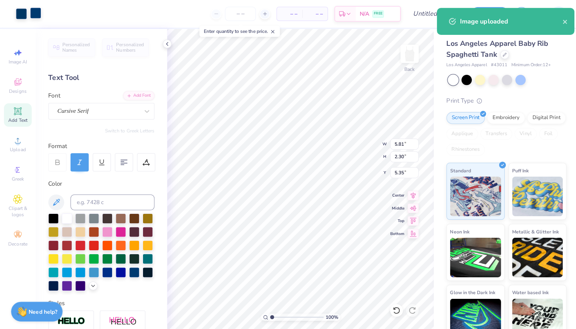
click at [33, 11] on div at bounding box center [35, 12] width 11 height 11
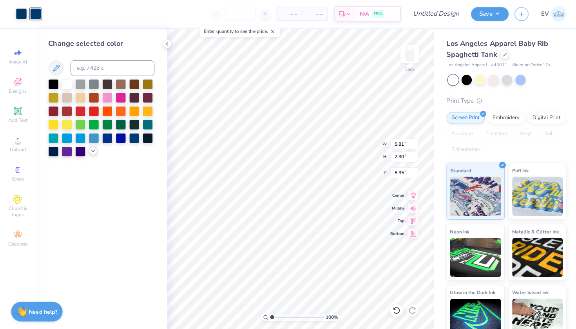
click at [91, 150] on polyline at bounding box center [92, 150] width 3 height 2
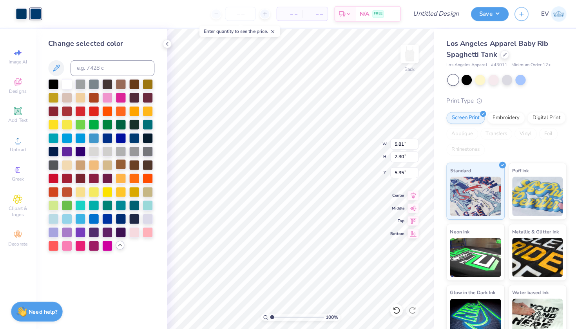
click at [118, 165] on div at bounding box center [119, 163] width 10 height 10
click at [25, 10] on div at bounding box center [21, 12] width 11 height 11
click at [120, 165] on div at bounding box center [119, 163] width 10 height 10
type input "2.03"
type input "0.67"
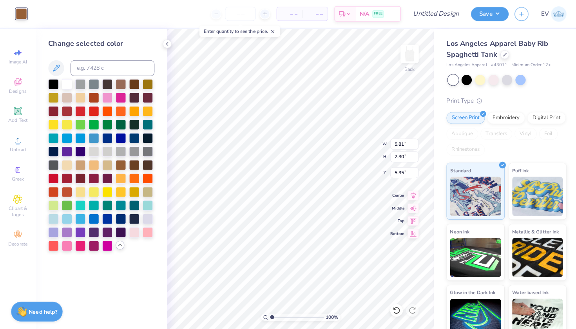
type input "3.38"
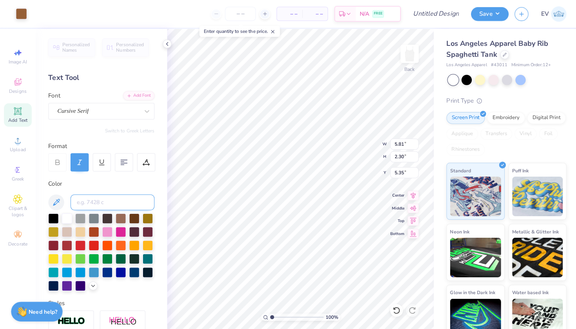
click at [94, 196] on input at bounding box center [111, 200] width 83 height 16
type input "4715"
click at [121, 216] on div at bounding box center [119, 215] width 10 height 10
type input "2.03"
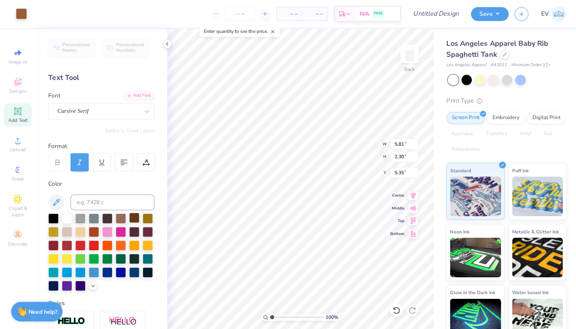
type input "0.67"
type input "3.38"
click at [117, 216] on div at bounding box center [119, 215] width 10 height 10
type input "2.31"
type input "4.85"
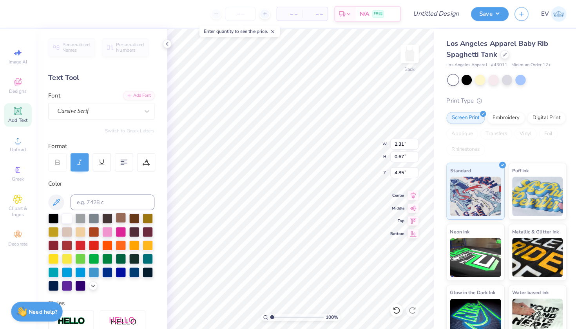
click at [120, 216] on div at bounding box center [119, 215] width 10 height 10
type input "1.06"
type input "0.53"
type input "4.11"
click at [117, 216] on div at bounding box center [119, 215] width 10 height 10
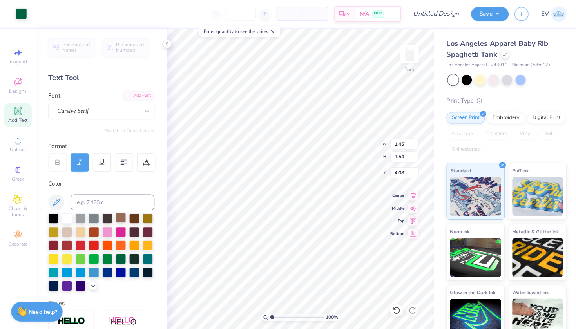
type input "8.84"
type input "2.42"
type input "1.29"
type input "9.98"
type input "1.13"
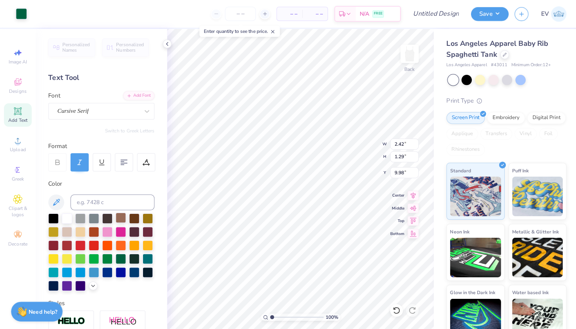
type input "1.28"
type input "8.34"
type input "2.31"
type input "0.67"
type input "4.85"
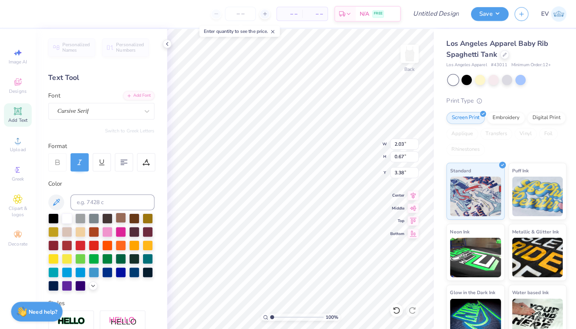
type input "5.35"
type textarea "Alpha Chi Omega"
type input "3.59"
type input "4.43"
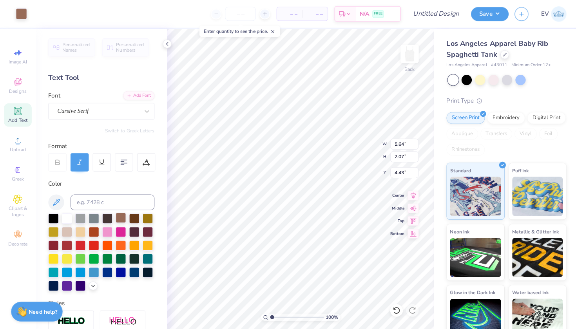
type input "6.10"
type input "0.67"
type input "3.59"
click at [120, 255] on div at bounding box center [119, 255] width 10 height 10
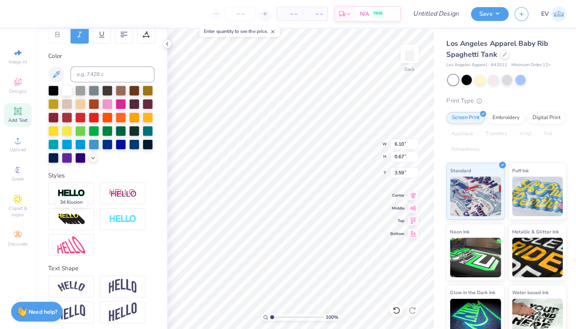
scroll to position [127, 0]
click at [81, 282] on img at bounding box center [70, 283] width 27 height 11
type input "6.67"
type input "1.45"
type input "3.78"
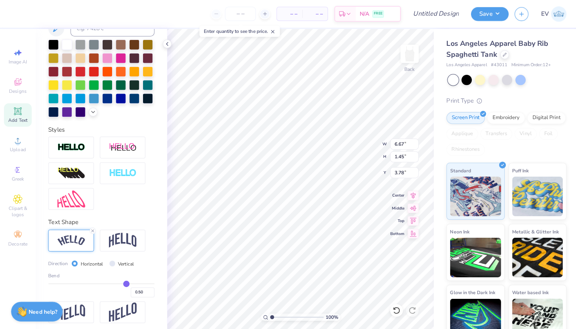
scroll to position [172, 0]
type input "0.49"
type input "0.5"
type input "0.50"
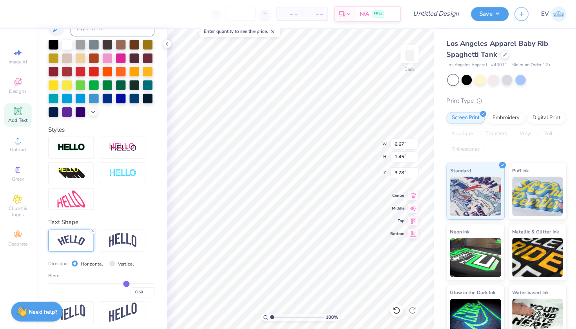
type input "0.51"
type input "0.52"
type input "0.53"
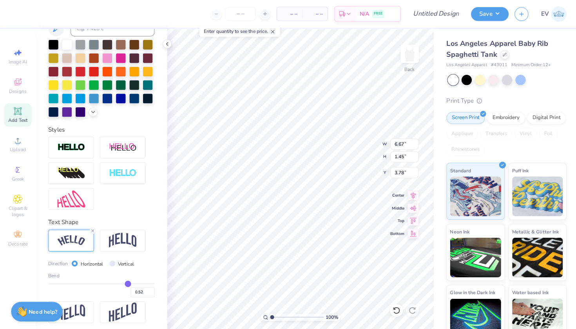
type input "0.53"
type input "0.54"
type input "0.55"
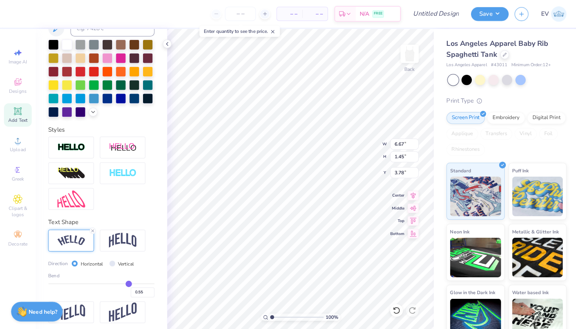
type input "0.56"
type input "0.57"
drag, startPoint x: 124, startPoint y: 279, endPoint x: 129, endPoint y: 279, distance: 4.7
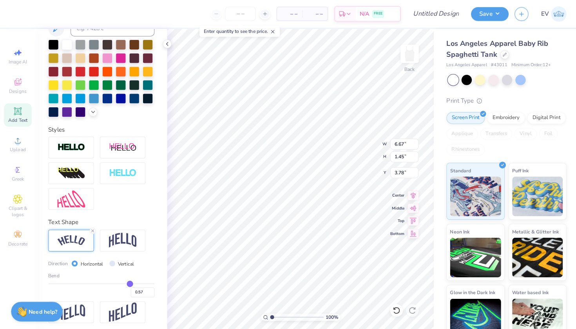
type input "0.57"
click at [129, 280] on input "range" at bounding box center [100, 280] width 105 height 1
type input "6.77"
type input "1.71"
type input "3.65"
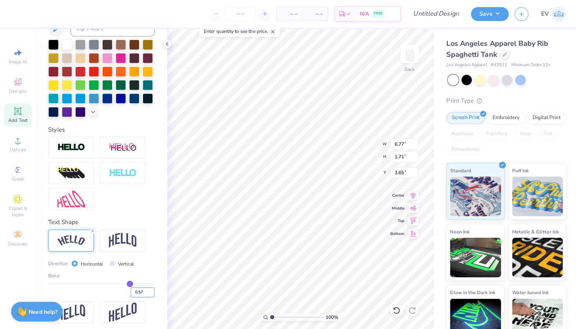
click at [150, 285] on input "0.57" at bounding box center [141, 289] width 24 height 10
click at [150, 287] on input "0.58" at bounding box center [141, 289] width 24 height 10
click at [150, 287] on input "0.59" at bounding box center [141, 289] width 24 height 10
type input "0.6"
click at [150, 287] on input "0.6" at bounding box center [141, 289] width 24 height 10
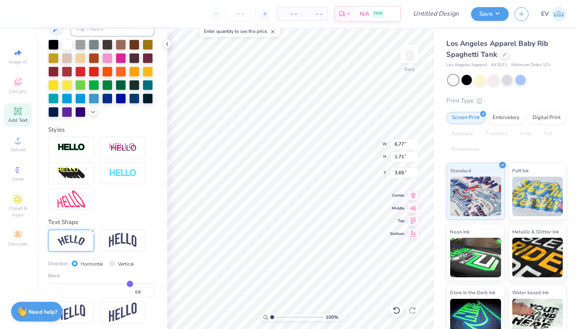
type input "0.6"
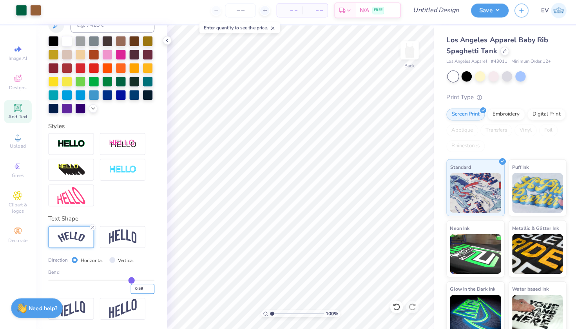
click at [149, 287] on input "0.59" at bounding box center [141, 289] width 24 height 10
click at [149, 287] on input "0.58" at bounding box center [141, 289] width 24 height 10
type input "0.57"
click at [150, 287] on input "0.57" at bounding box center [141, 289] width 24 height 10
type input "0.57"
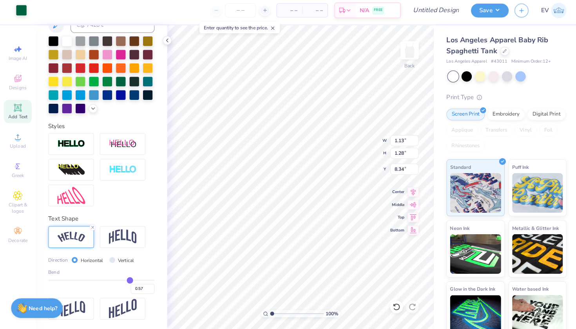
type input "6.20"
type input "5.73"
type input "0.84"
type input "0.90"
type input "5.60"
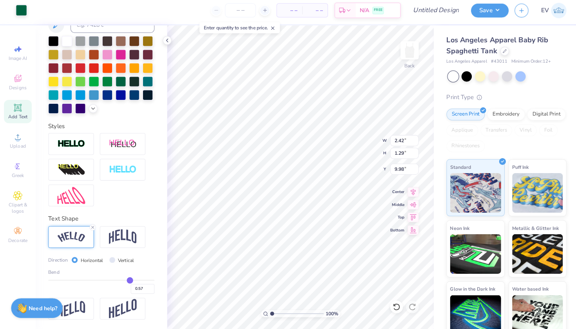
type input "0.86"
type input "0.46"
type input "7.02"
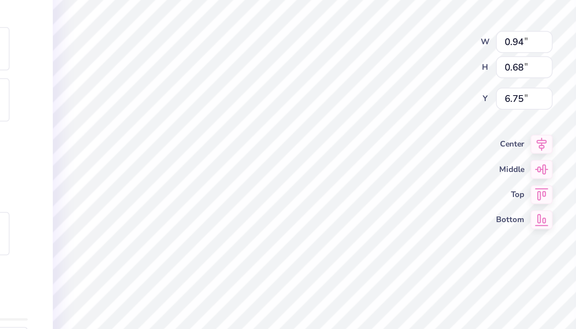
type input "8.14"
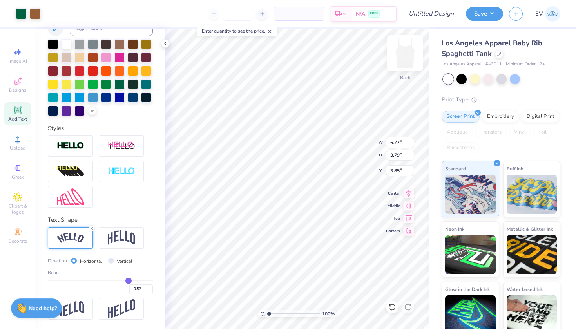
type input "1.68"
click at [448, 19] on input "Design Title" at bounding box center [441, 14] width 38 height 16
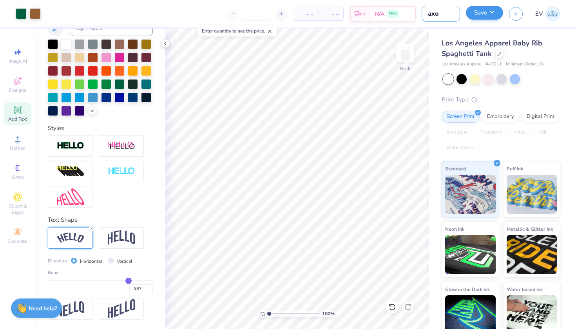
type input "axo"
click at [488, 18] on button "Save" at bounding box center [484, 13] width 37 height 14
type input "0"
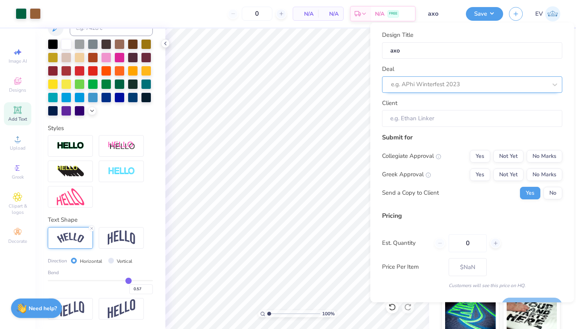
click at [440, 79] on div at bounding box center [469, 84] width 156 height 11
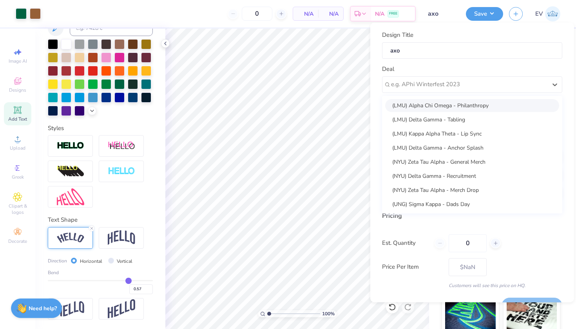
click at [435, 103] on div "(LMU) Alpha Chi Omega - Philanthropy" at bounding box center [472, 105] width 174 height 13
type input "[PERSON_NAME]"
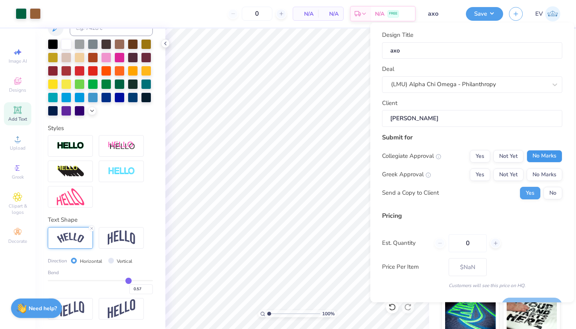
click at [538, 150] on button "No Marks" at bounding box center [545, 156] width 36 height 13
click at [516, 175] on button "Not Yet" at bounding box center [508, 174] width 30 height 13
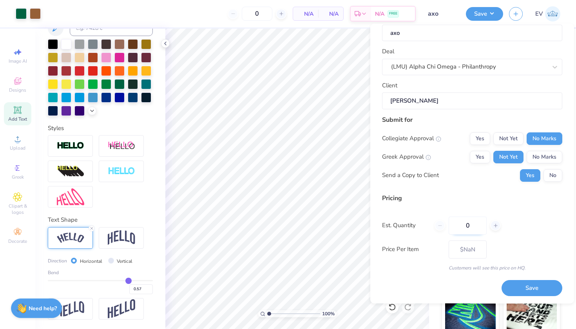
scroll to position [18, 0]
click at [479, 225] on input "0" at bounding box center [468, 226] width 38 height 18
type input "01"
type input "1"
type input "080"
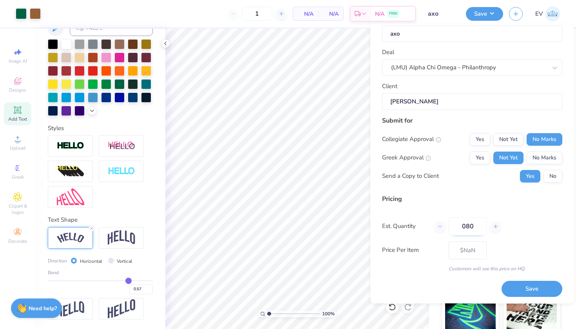
type input "80"
type input "$25.38"
type input "080"
click at [509, 288] on button "Save" at bounding box center [532, 289] width 61 height 16
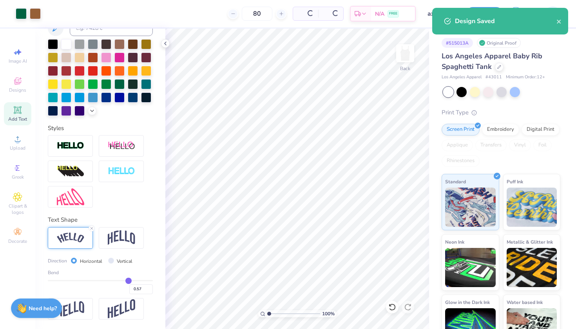
type input "$21.56"
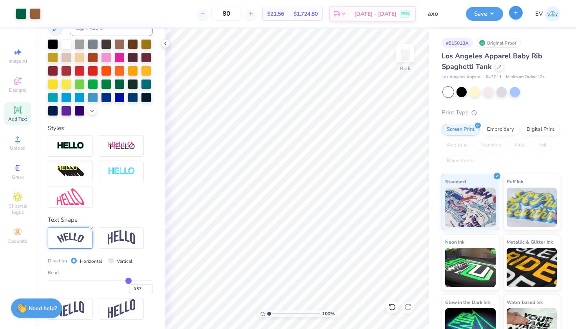
click at [515, 16] on icon "button" at bounding box center [516, 12] width 7 height 7
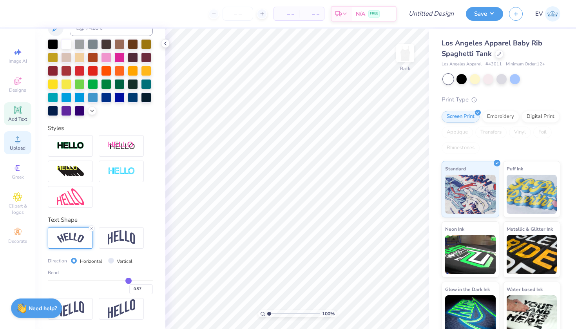
click at [19, 138] on icon at bounding box center [17, 138] width 5 height 5
